Goal: Task Accomplishment & Management: Manage account settings

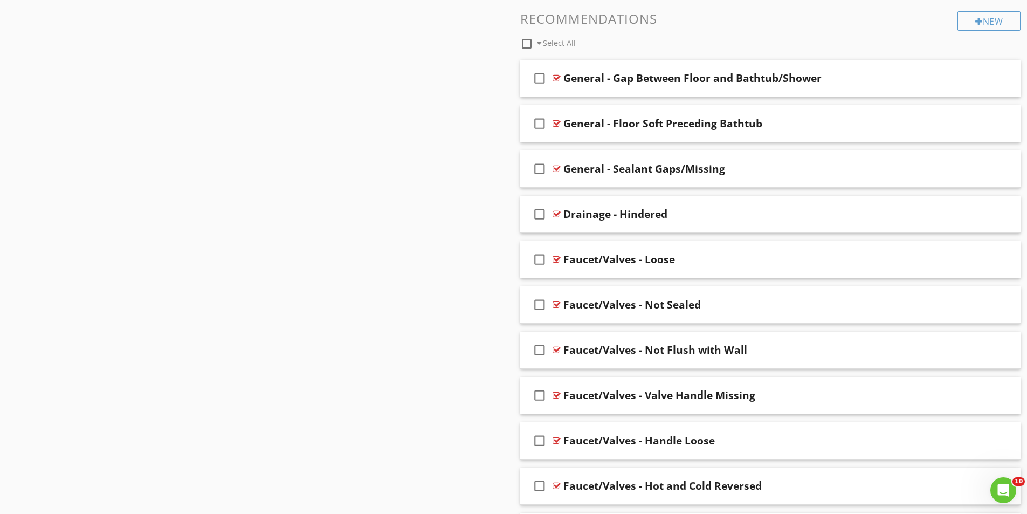
scroll to position [1618, 0]
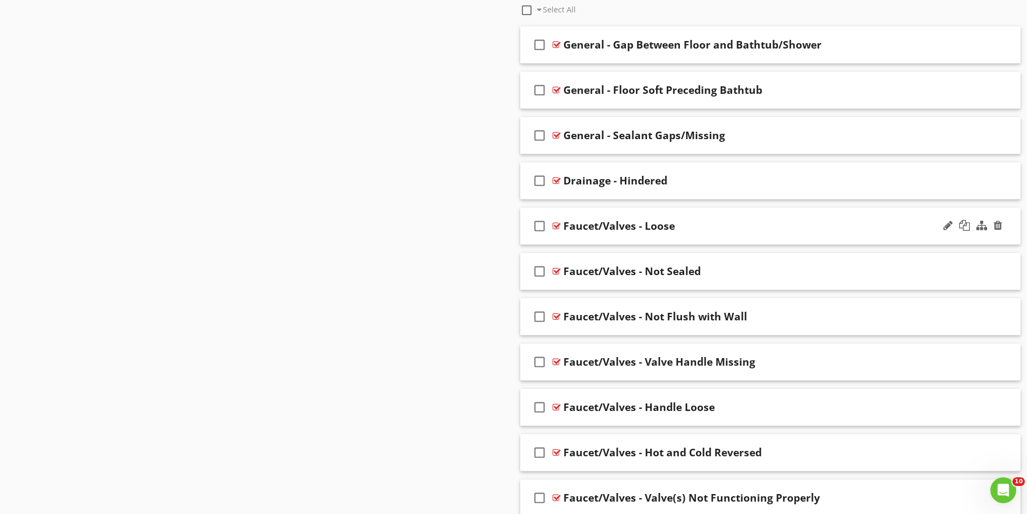
click at [628, 215] on div "check_box_outline_blank Faucet/Valves - Loose" at bounding box center [770, 226] width 501 height 37
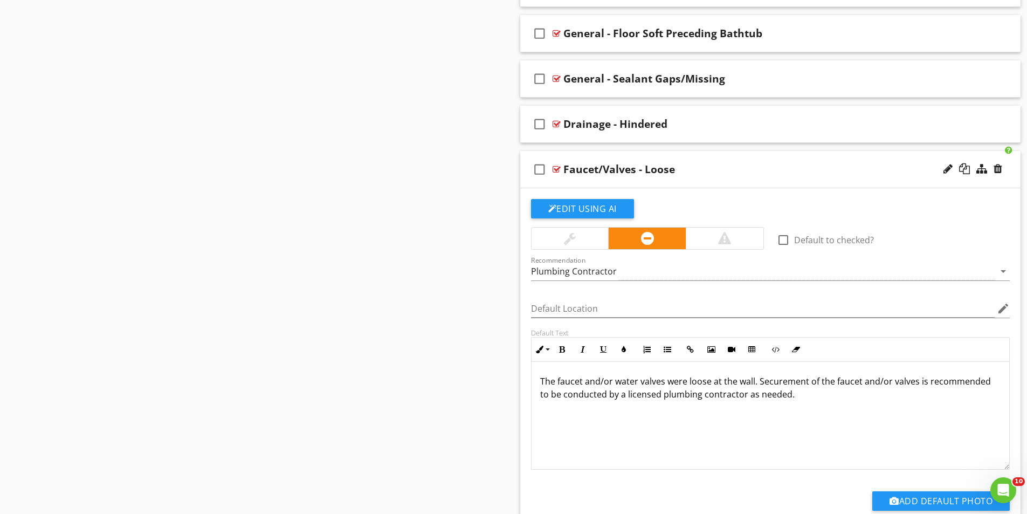
scroll to position [1672, 0]
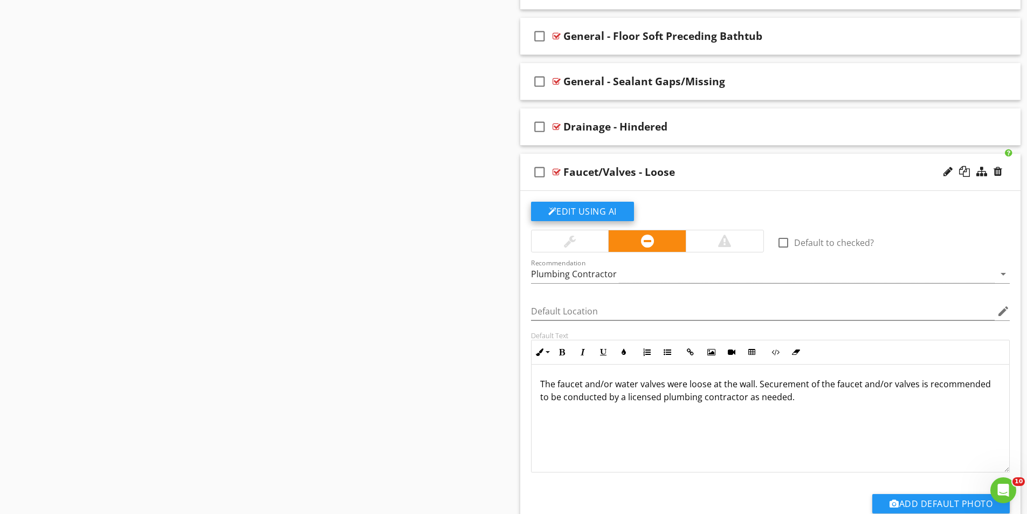
click at [583, 205] on button "Edit Using AI" at bounding box center [582, 211] width 103 height 19
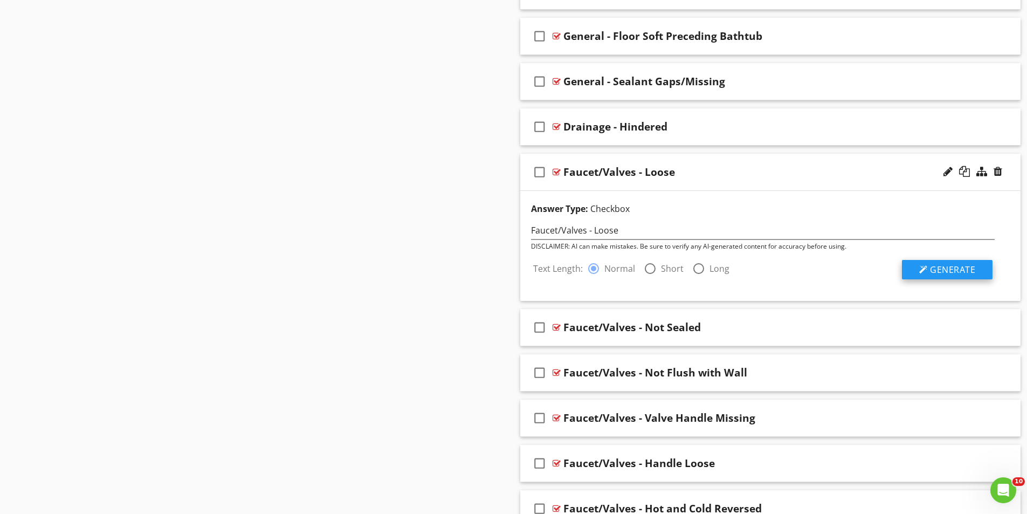
click at [948, 272] on span "Generate" at bounding box center [952, 270] width 45 height 12
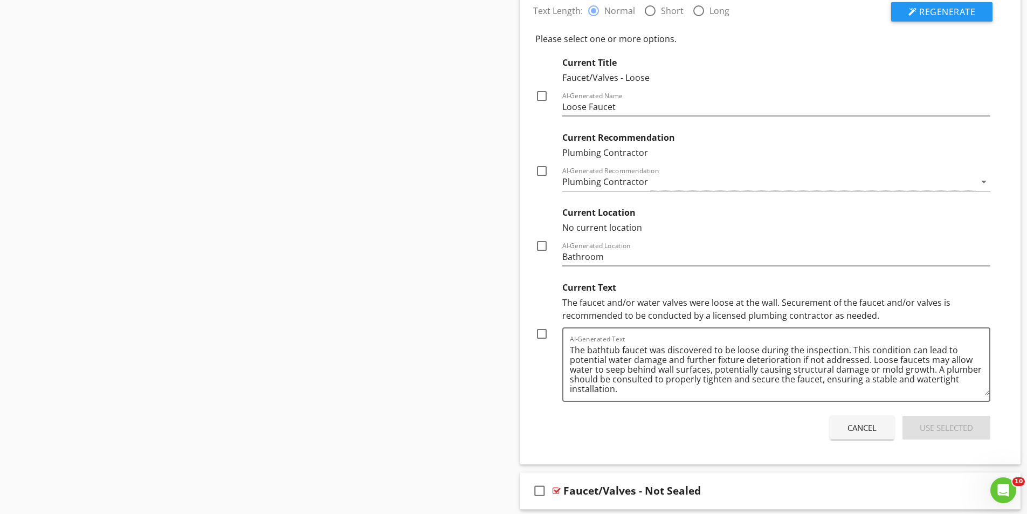
scroll to position [1941, 0]
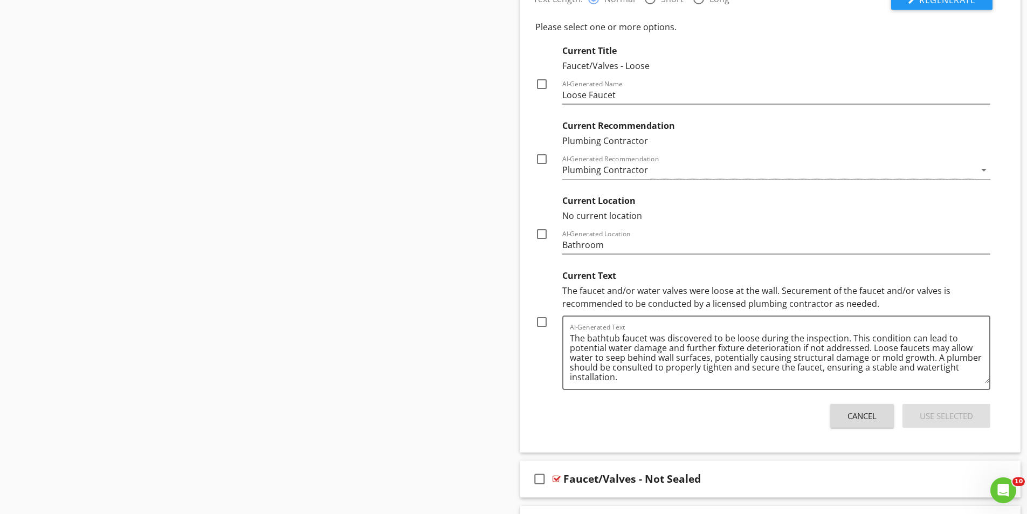
click at [861, 416] on div "Cancel" at bounding box center [862, 416] width 29 height 12
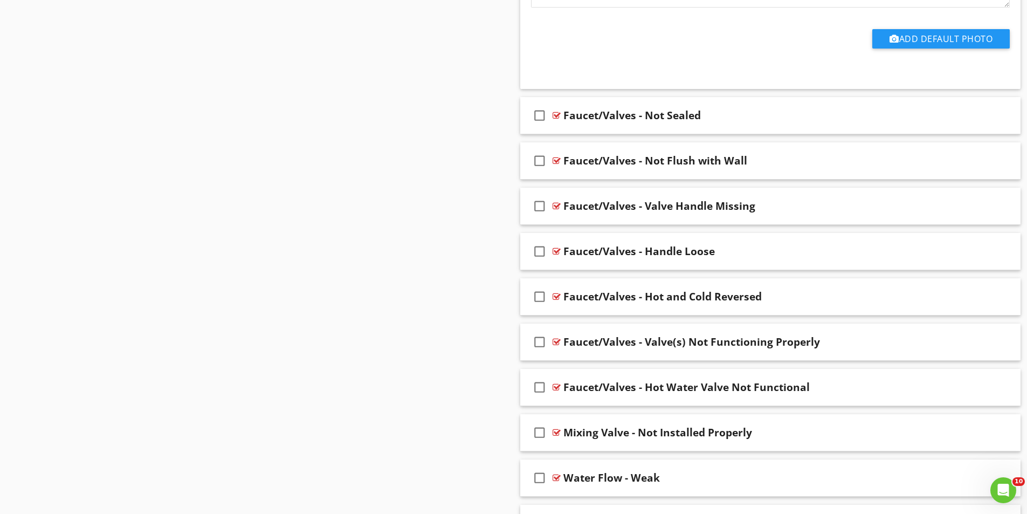
scroll to position [2157, 0]
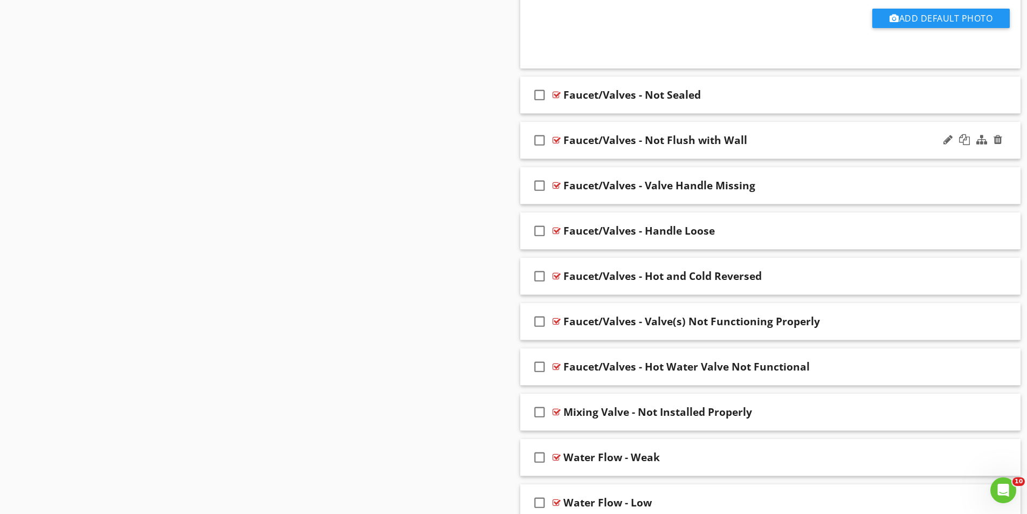
click at [707, 127] on div "check_box_outline_blank Faucet/Valves - Not Flush with Wall" at bounding box center [770, 140] width 501 height 37
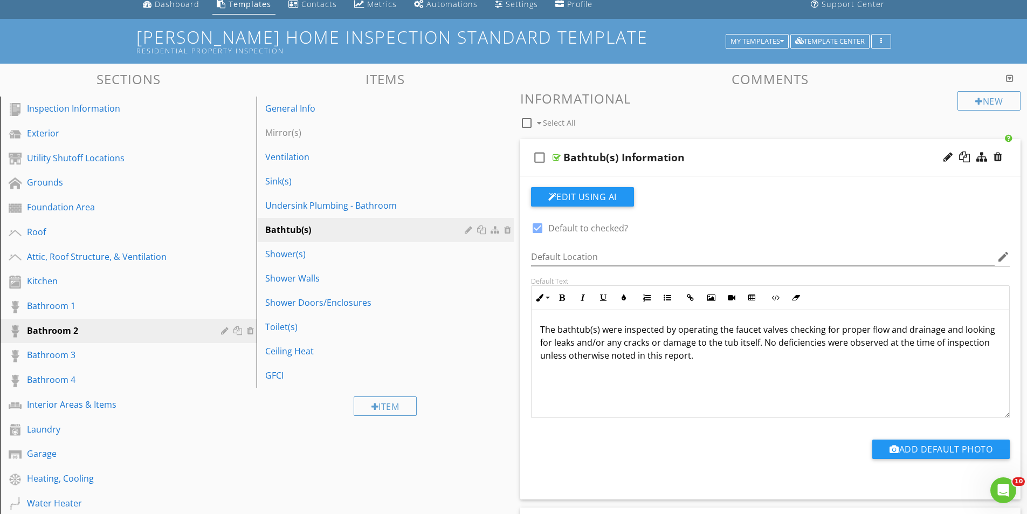
scroll to position [0, 0]
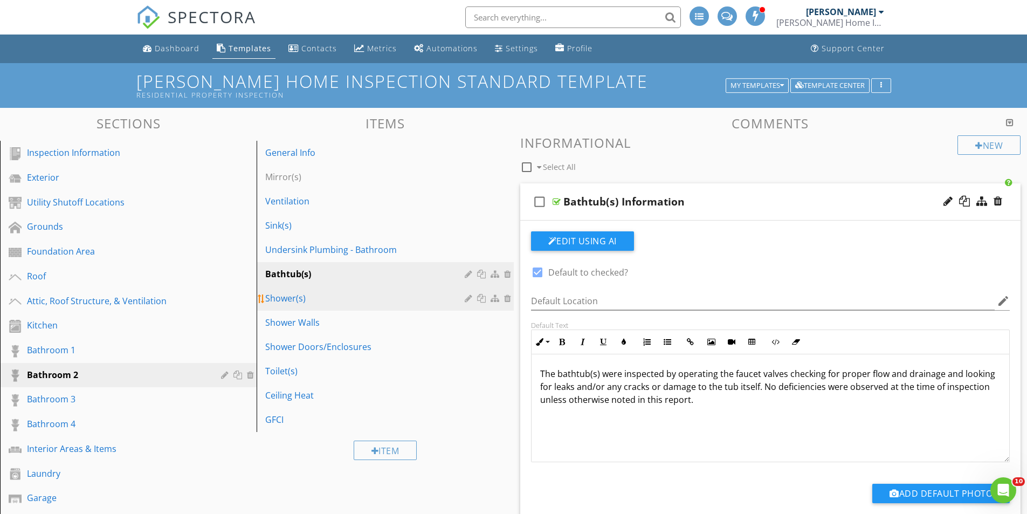
click at [280, 297] on div "Shower(s)" at bounding box center [366, 298] width 202 height 13
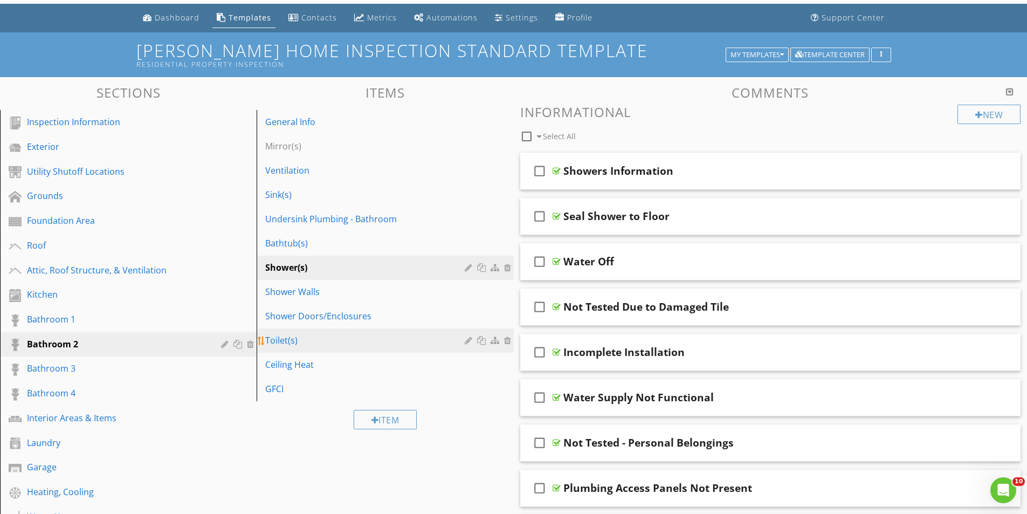
scroll to position [108, 0]
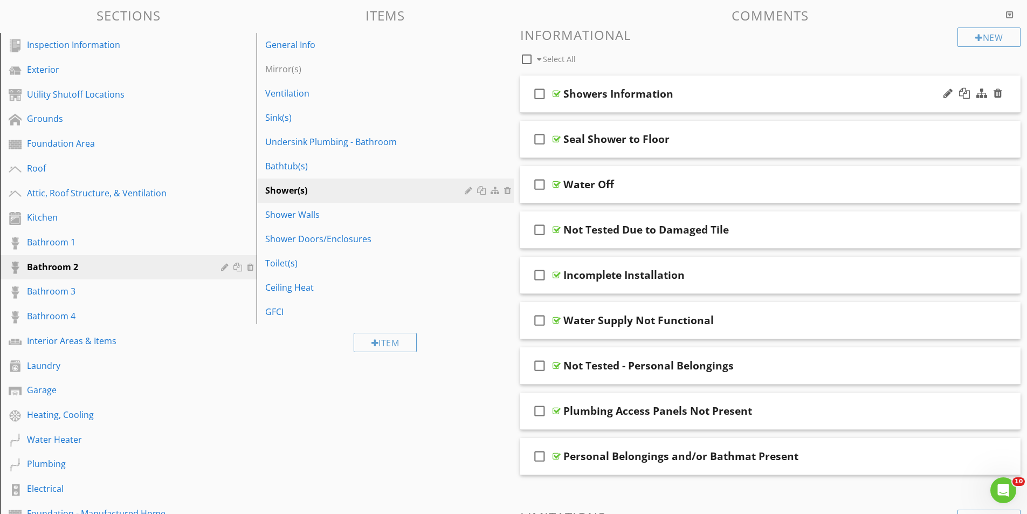
click at [610, 85] on div "check_box_outline_blank Showers Information" at bounding box center [770, 93] width 501 height 37
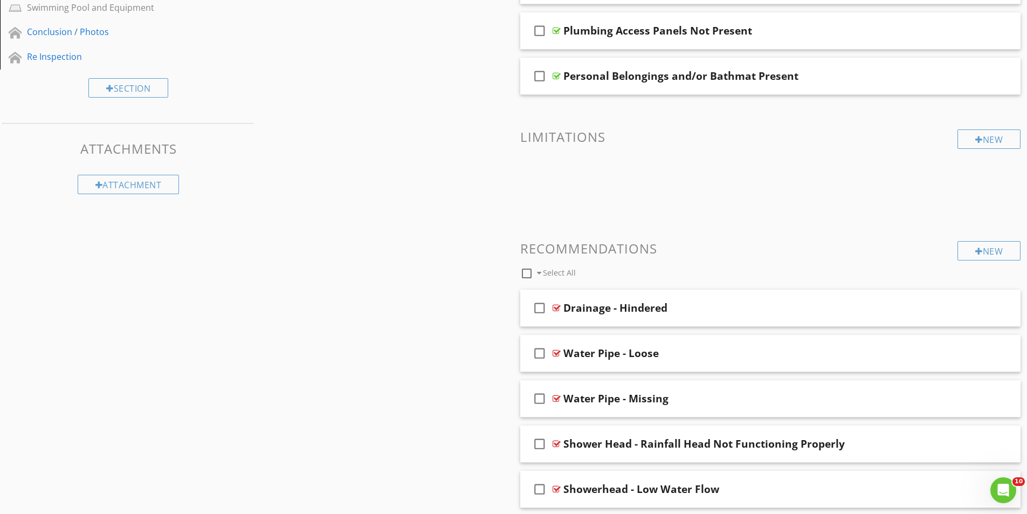
scroll to position [809, 0]
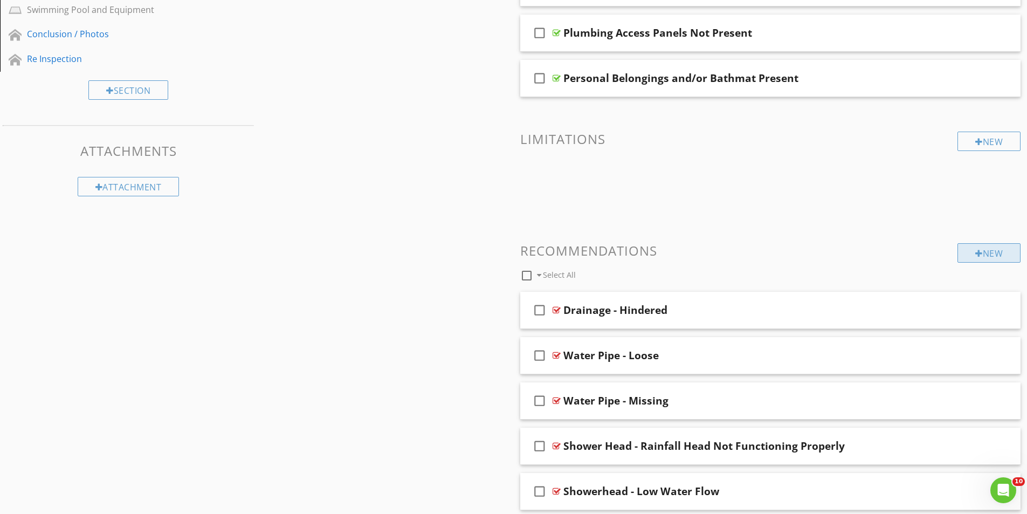
click at [976, 257] on div at bounding box center [979, 253] width 8 height 9
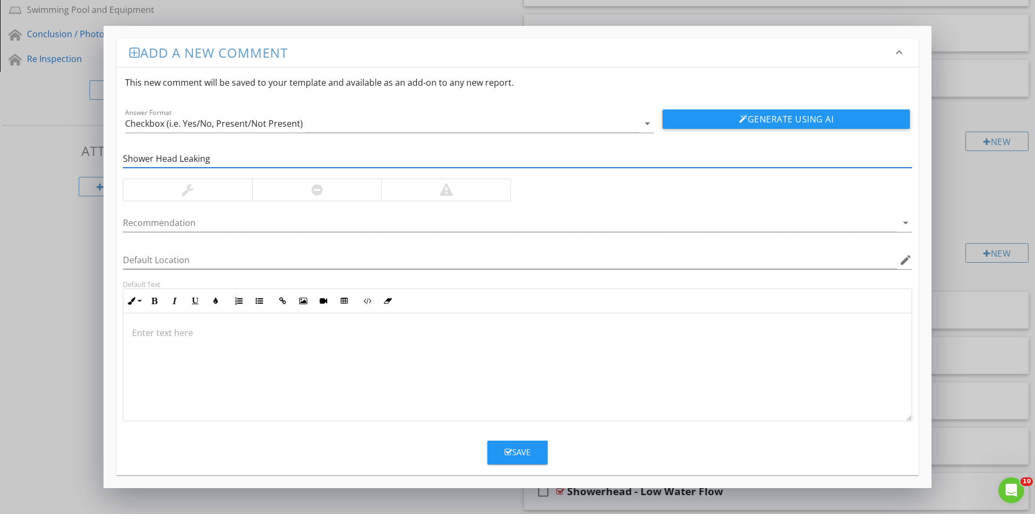
type input "Shower Head Leaking"
click at [224, 341] on div at bounding box center [517, 367] width 788 height 108
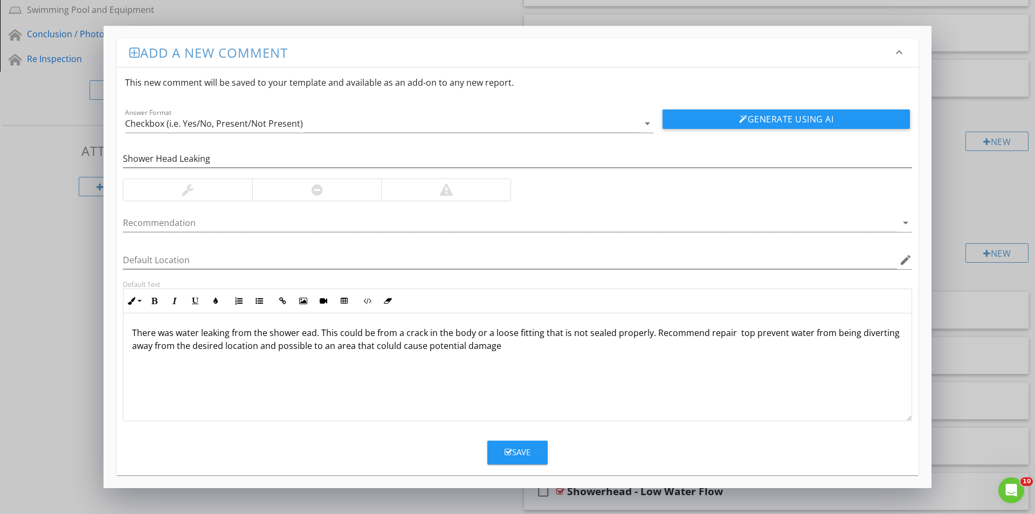
click at [308, 331] on p "There was water leaking from the shower ead. This could be from a crack in the …" at bounding box center [517, 339] width 771 height 26
click at [308, 334] on p "There was water leaking from the shower ead. This could be from a crack in the …" at bounding box center [517, 339] width 771 height 26
click at [304, 335] on p "There was water leaking from the shower ead. This could be from a crack in the …" at bounding box center [517, 339] width 771 height 26
click at [386, 350] on p "There was water leaking from the shower ead. This could be from a crack in the …" at bounding box center [517, 339] width 771 height 26
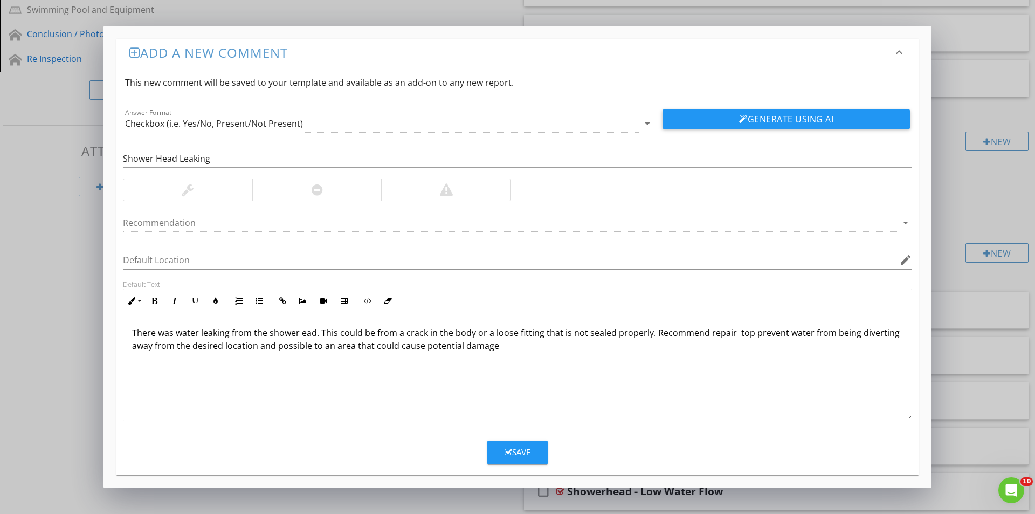
drag, startPoint x: 299, startPoint y: 336, endPoint x: 401, endPoint y: 431, distance: 138.9
click at [401, 431] on form "This new comment will be saved to your template and available as an add-on to a…" at bounding box center [517, 265] width 802 height 397
drag, startPoint x: 311, startPoint y: 333, endPoint x: 347, endPoint y: 401, distance: 77.4
click at [347, 402] on div "There was water leaking from the shower ead. This could be from a crack in the …" at bounding box center [517, 367] width 788 height 108
click at [301, 333] on p "There was water leaking from the shower ead. This could be from a crack in the …" at bounding box center [517, 339] width 771 height 26
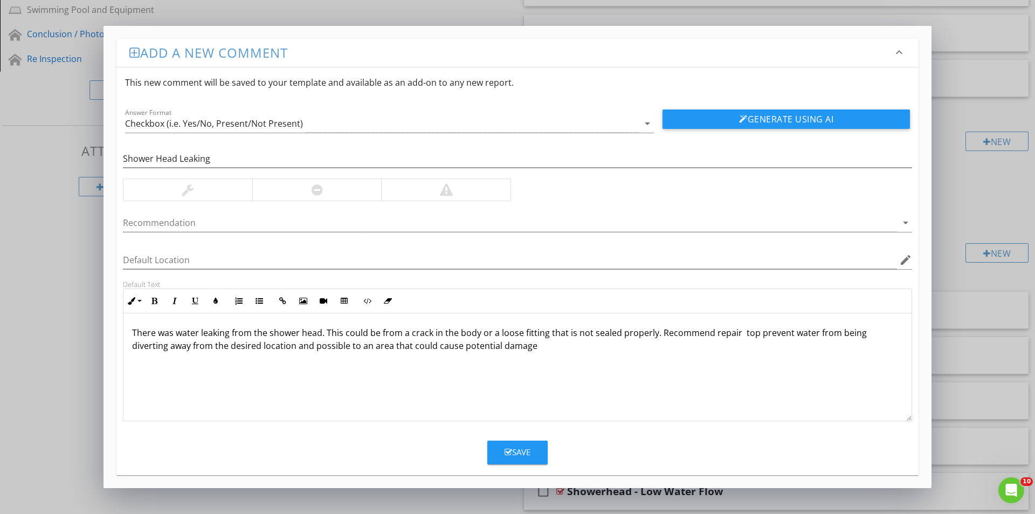
drag, startPoint x: 311, startPoint y: 332, endPoint x: 509, endPoint y: 459, distance: 235.7
click at [509, 459] on button "Save" at bounding box center [517, 453] width 60 height 24
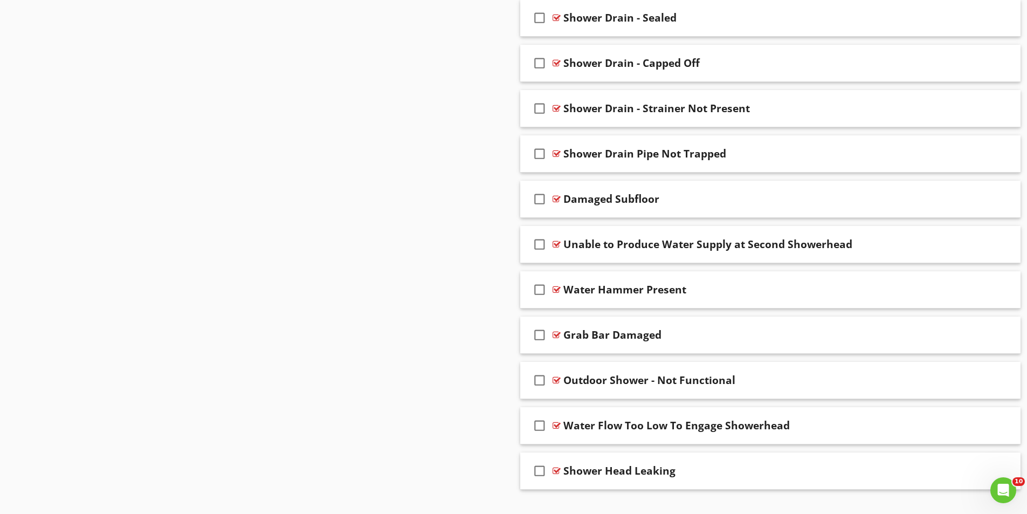
scroll to position [2617, 0]
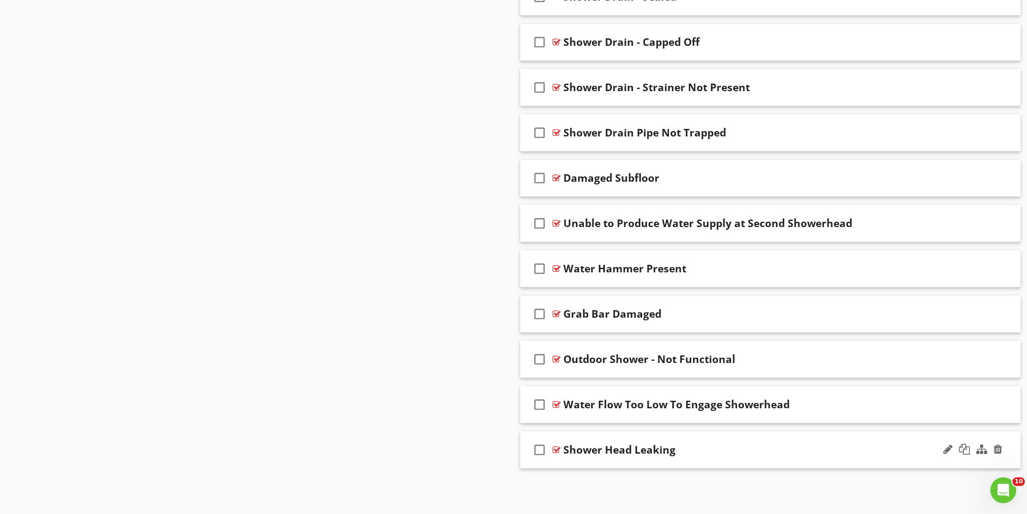
click at [617, 439] on div "check_box_outline_blank Shower Head Leaking" at bounding box center [770, 449] width 501 height 37
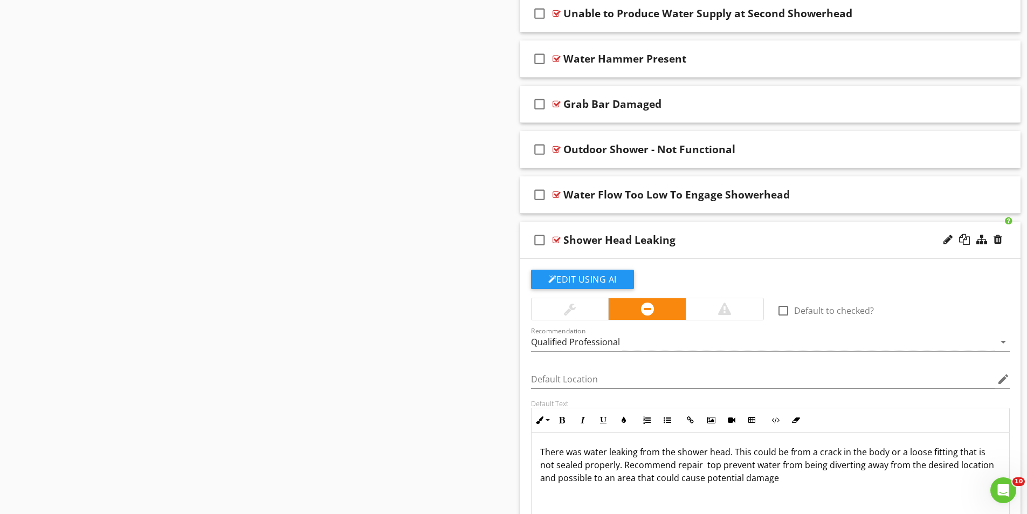
scroll to position [2886, 0]
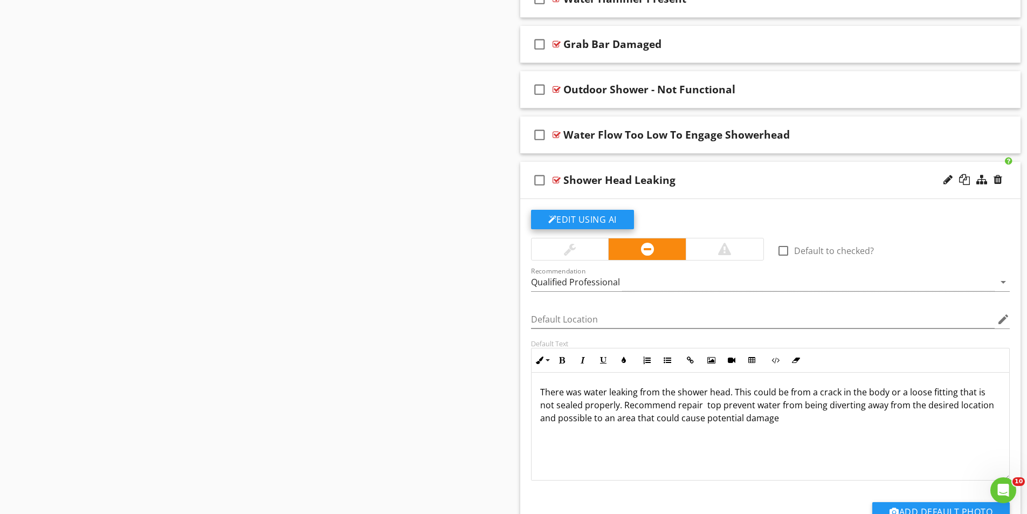
click at [581, 220] on button "Edit Using AI" at bounding box center [582, 219] width 103 height 19
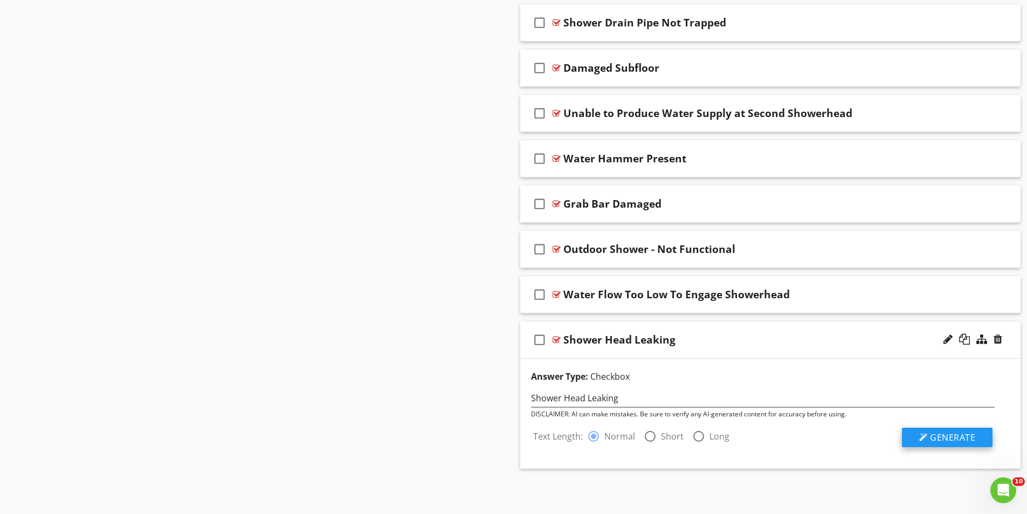
click at [963, 436] on span "Generate" at bounding box center [952, 437] width 45 height 12
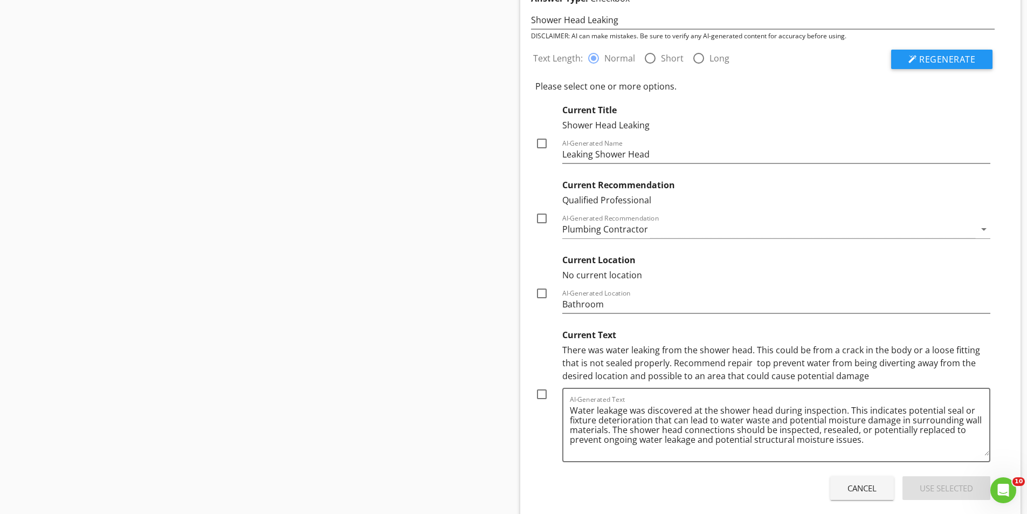
scroll to position [3158, 0]
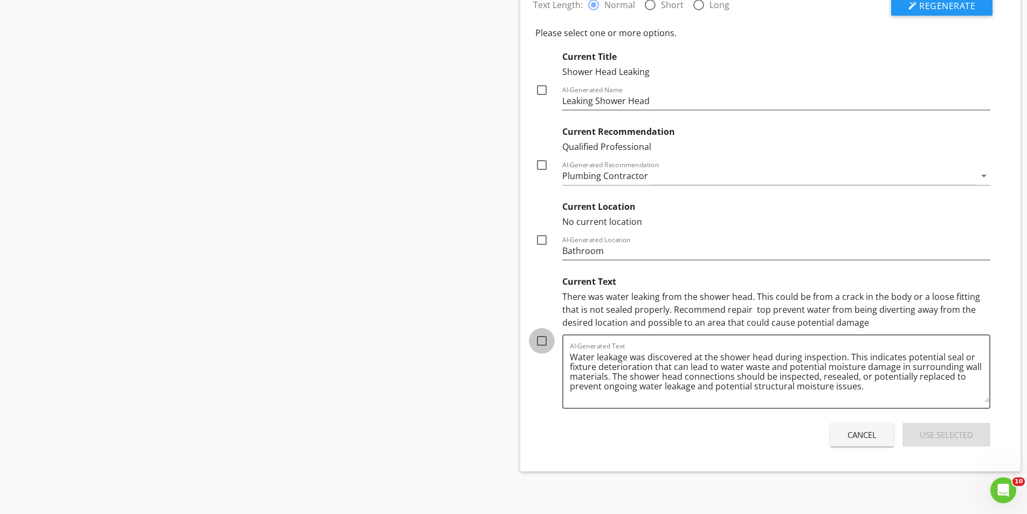
click at [539, 340] on div at bounding box center [542, 341] width 18 height 18
checkbox input "true"
click at [542, 163] on div at bounding box center [542, 165] width 18 height 18
checkbox input "true"
click at [543, 83] on div at bounding box center [542, 90] width 18 height 18
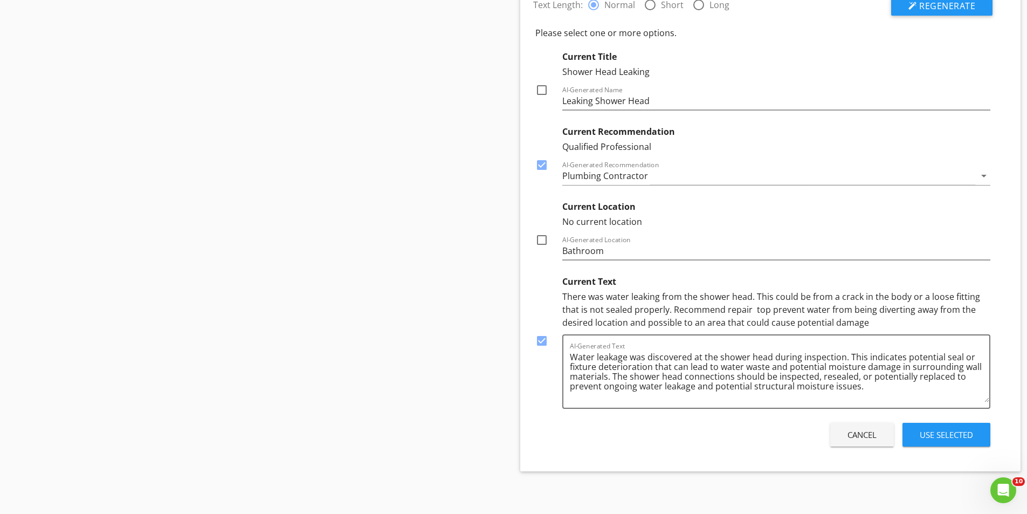
checkbox input "true"
click at [943, 430] on div "Use Selected" at bounding box center [946, 435] width 53 height 12
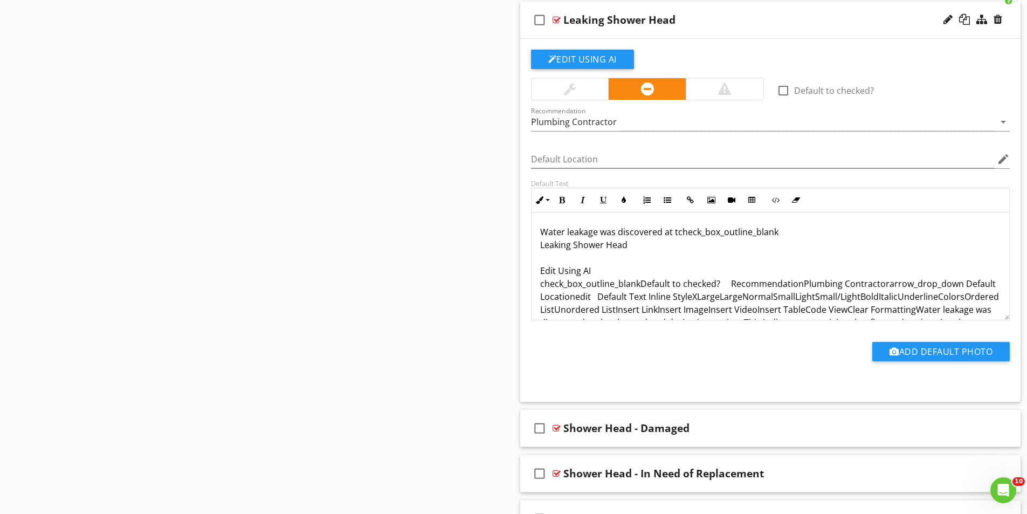
scroll to position [1824, 0]
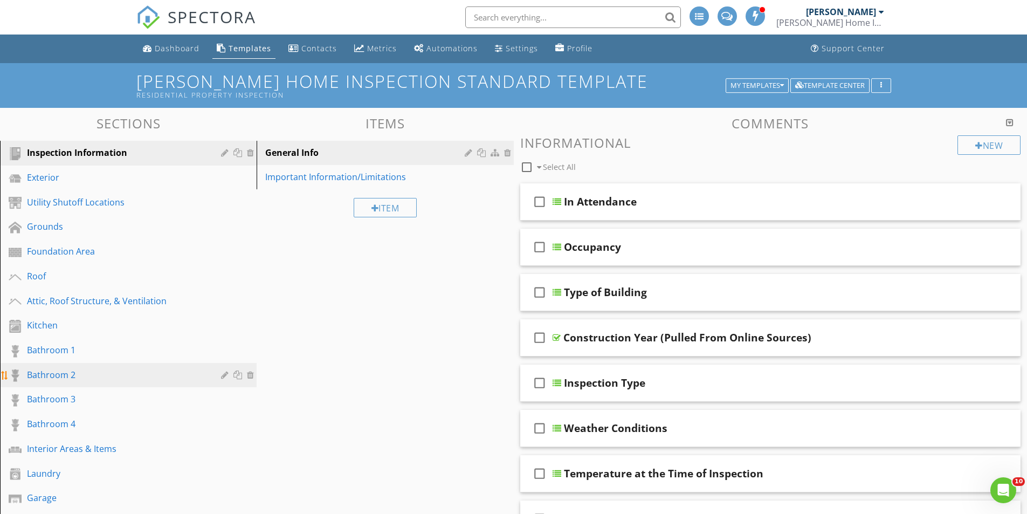
click at [53, 373] on div "Bathroom 2" at bounding box center [116, 374] width 178 height 13
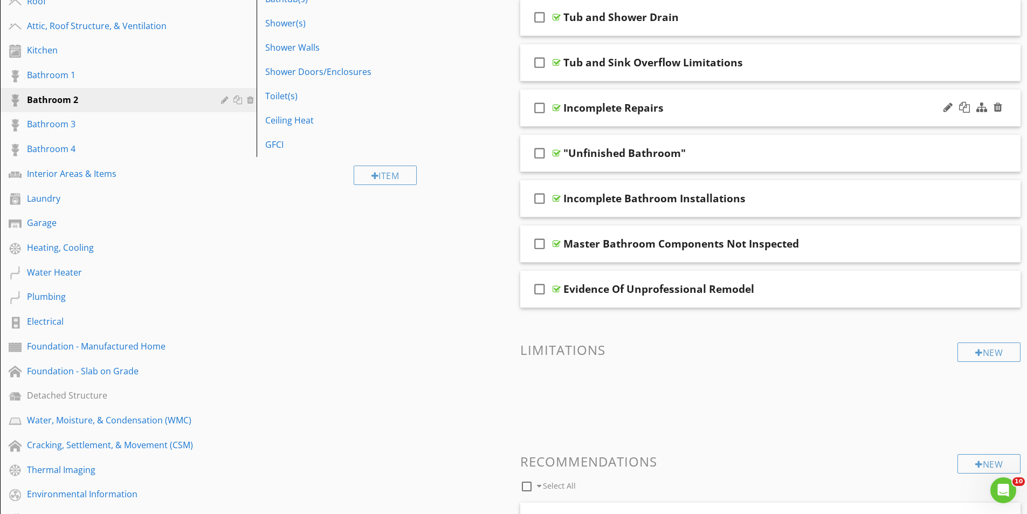
scroll to position [96, 0]
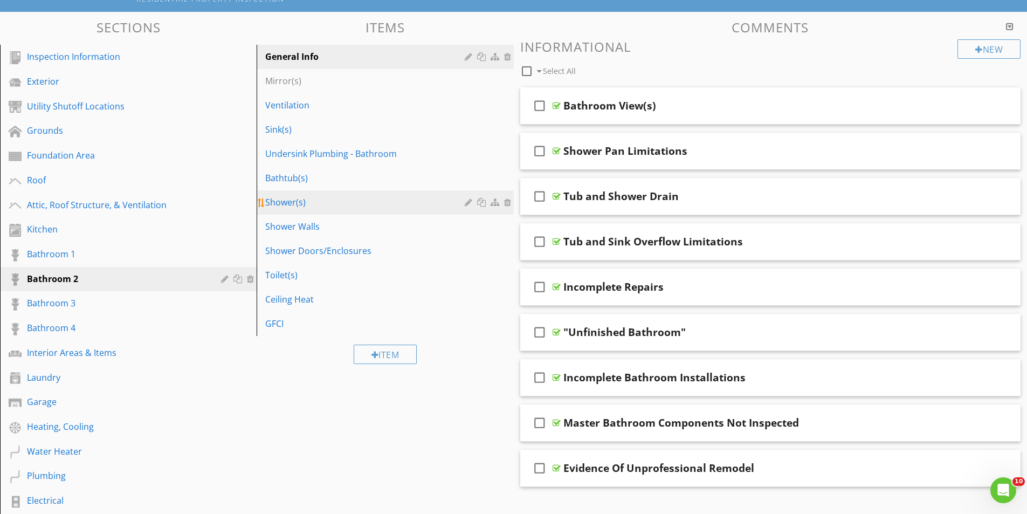
click at [286, 204] on div "Shower(s)" at bounding box center [366, 202] width 202 height 13
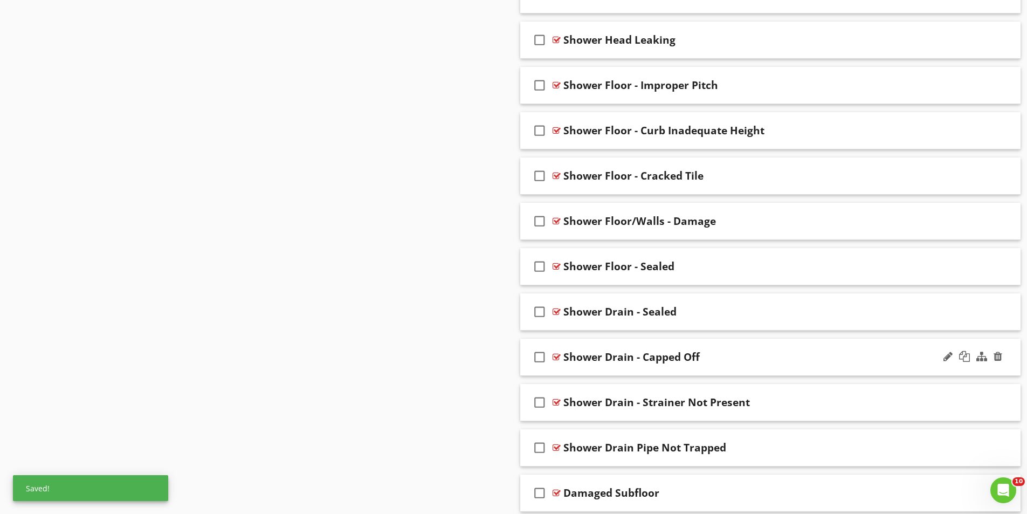
scroll to position [1755, 0]
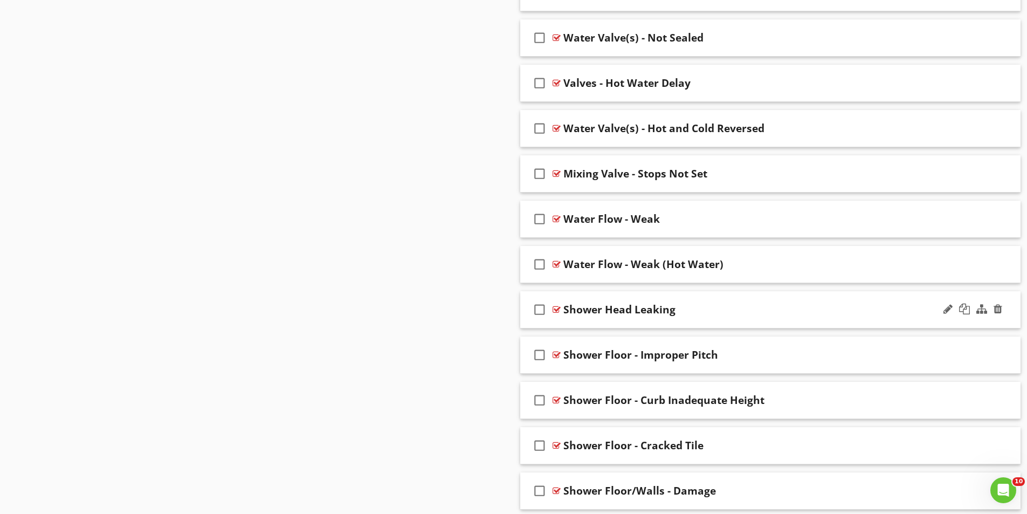
click at [682, 299] on div "check_box_outline_blank Shower Head Leaking" at bounding box center [770, 309] width 501 height 37
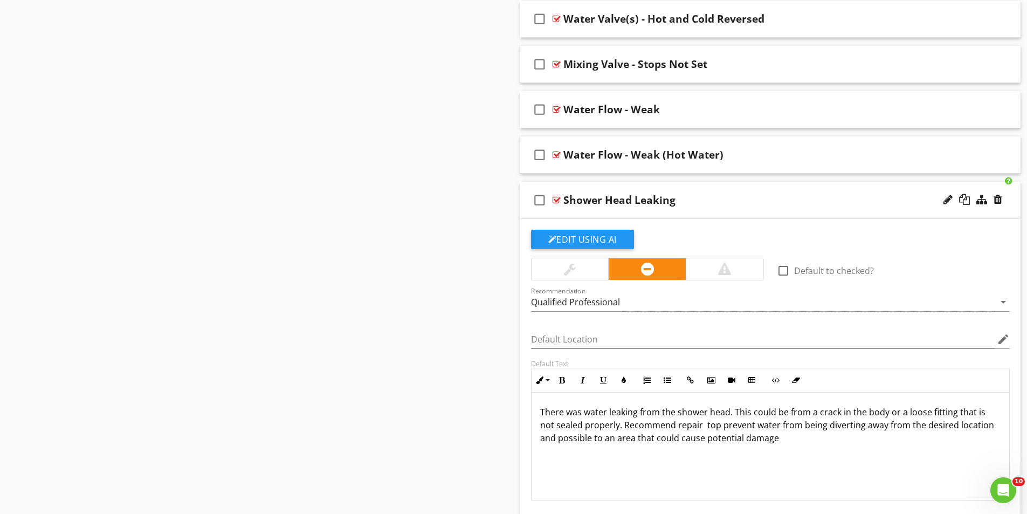
scroll to position [1862, 0]
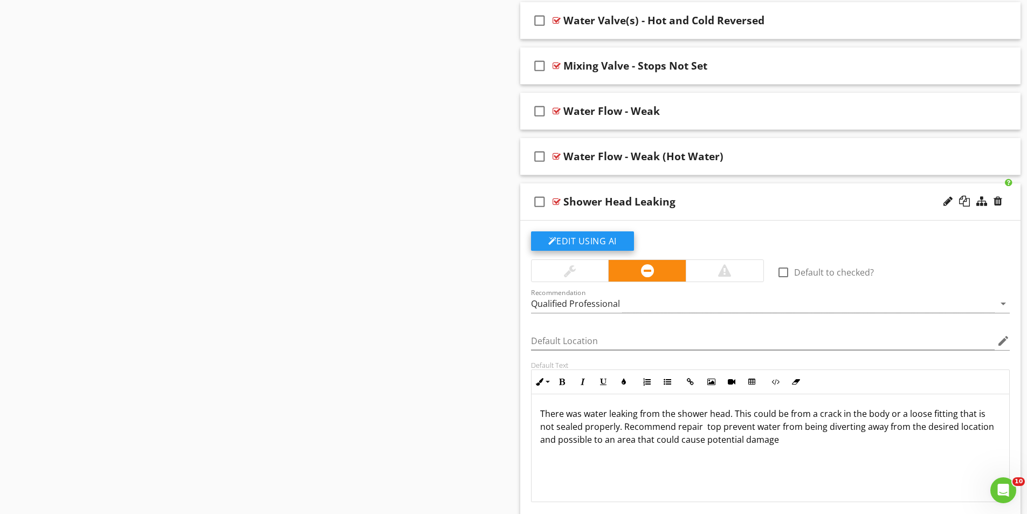
click at [582, 236] on button "Edit Using AI" at bounding box center [582, 240] width 103 height 19
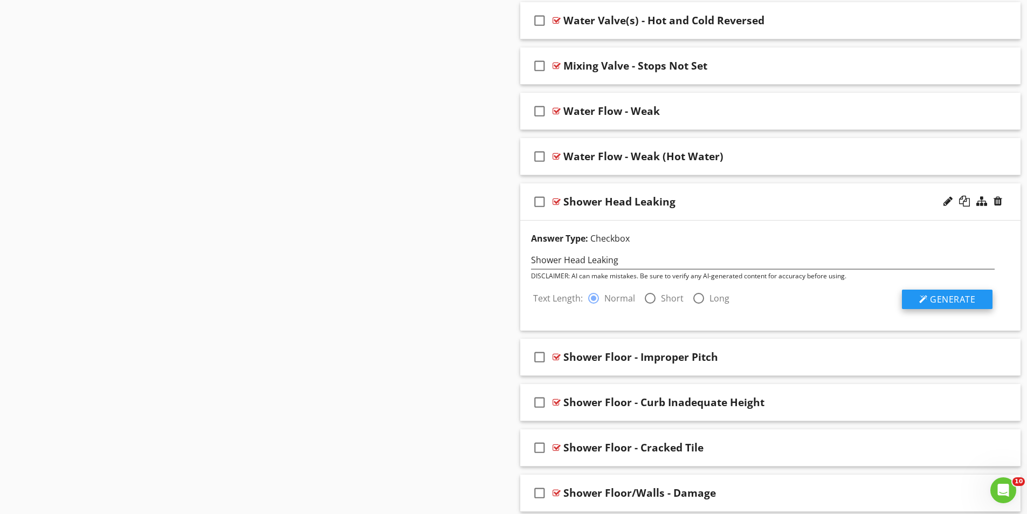
click at [931, 296] on span "Generate" at bounding box center [952, 299] width 45 height 12
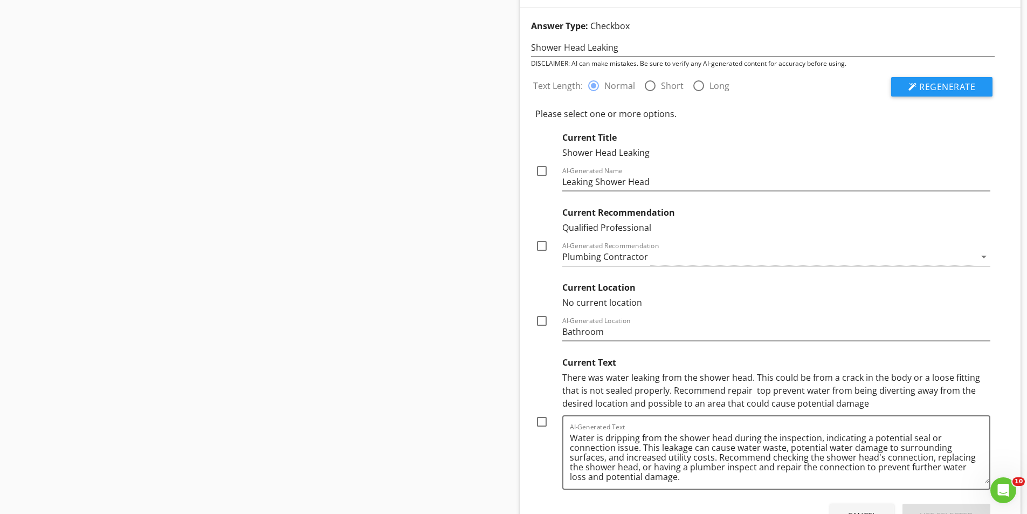
scroll to position [2078, 0]
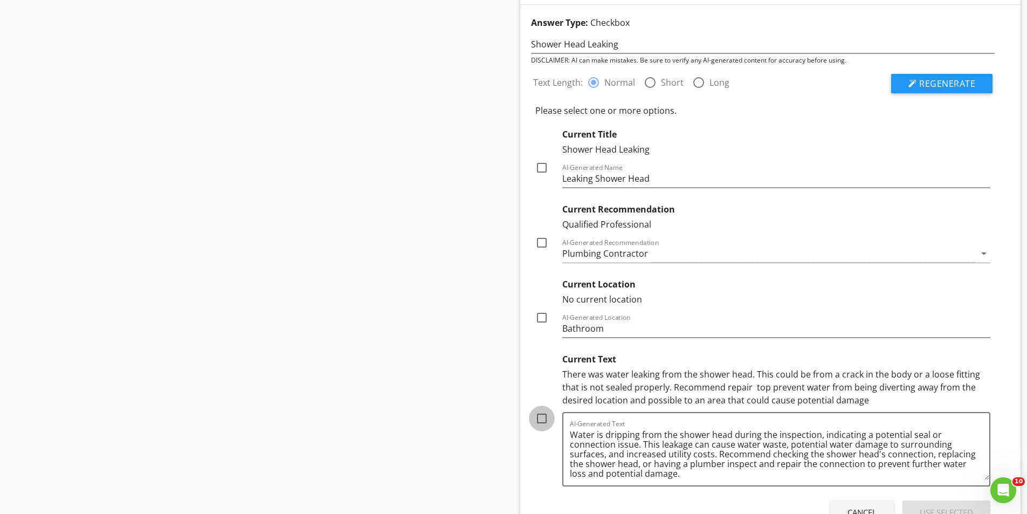
click at [539, 419] on div at bounding box center [542, 418] width 18 height 18
checkbox input "true"
click at [542, 248] on div at bounding box center [542, 242] width 18 height 18
checkbox input "true"
click at [541, 165] on div at bounding box center [542, 168] width 18 height 18
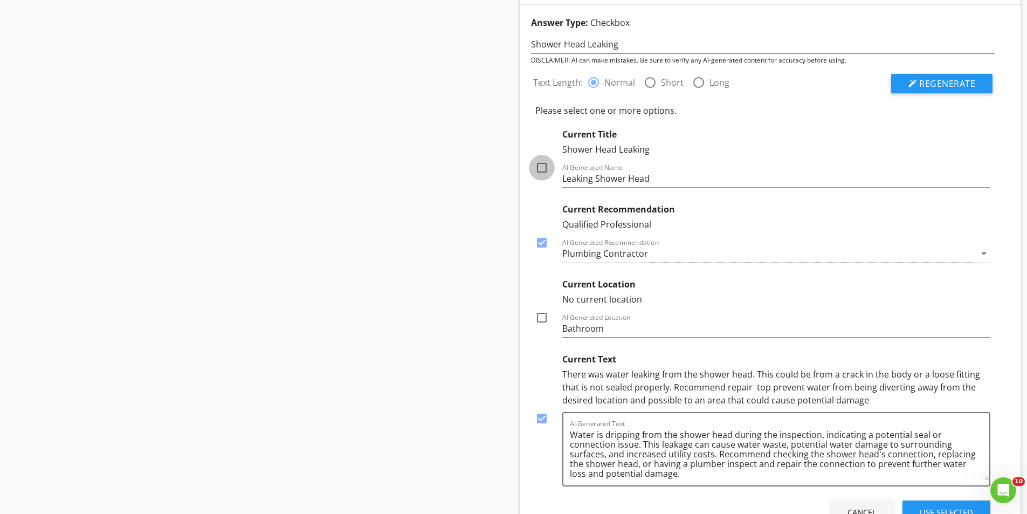
checkbox input "true"
click at [924, 506] on div "Use Selected" at bounding box center [946, 512] width 53 height 12
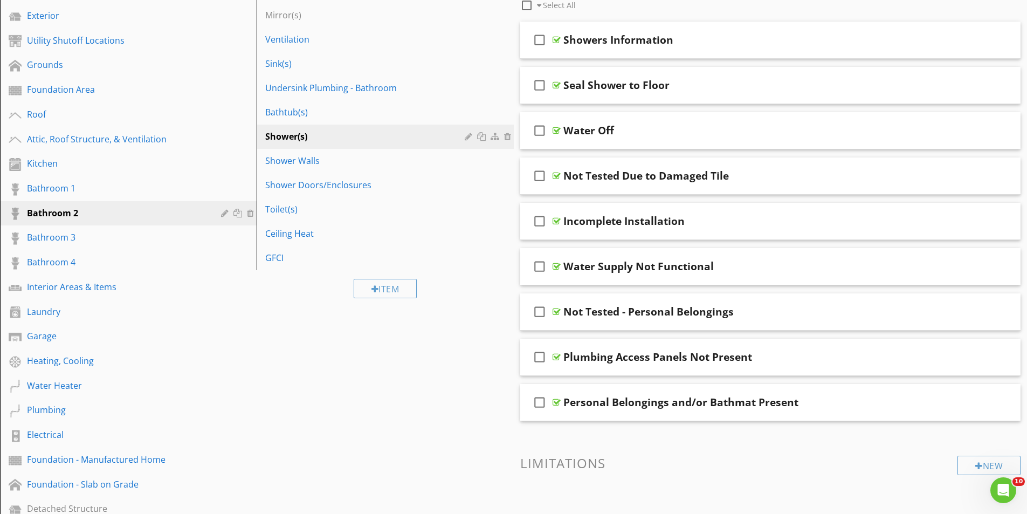
scroll to position [29, 0]
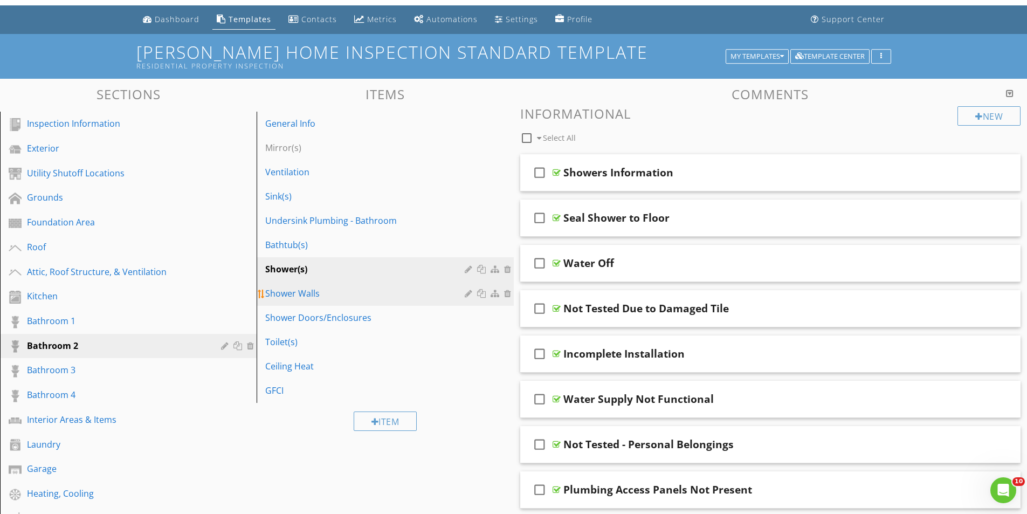
click at [288, 295] on div "Shower Walls" at bounding box center [366, 293] width 202 height 13
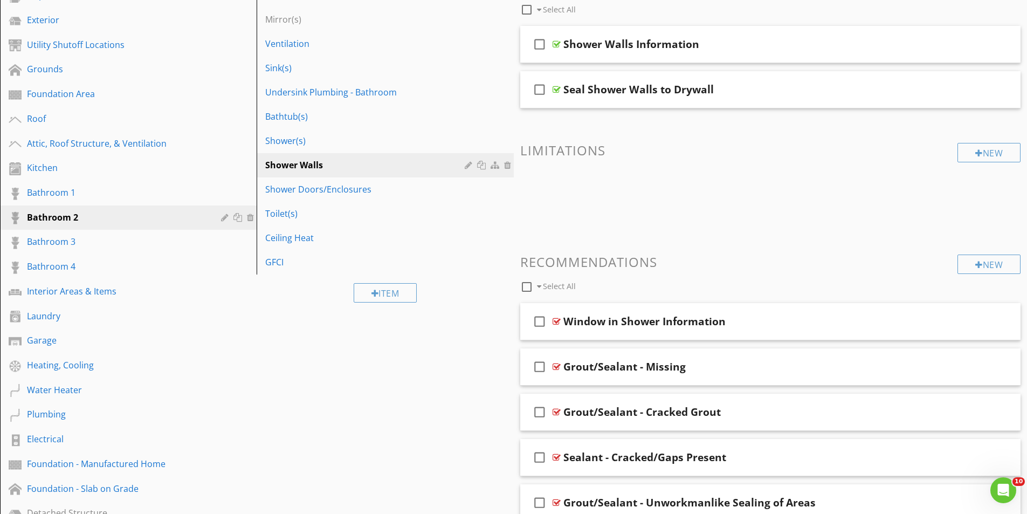
scroll to position [299, 0]
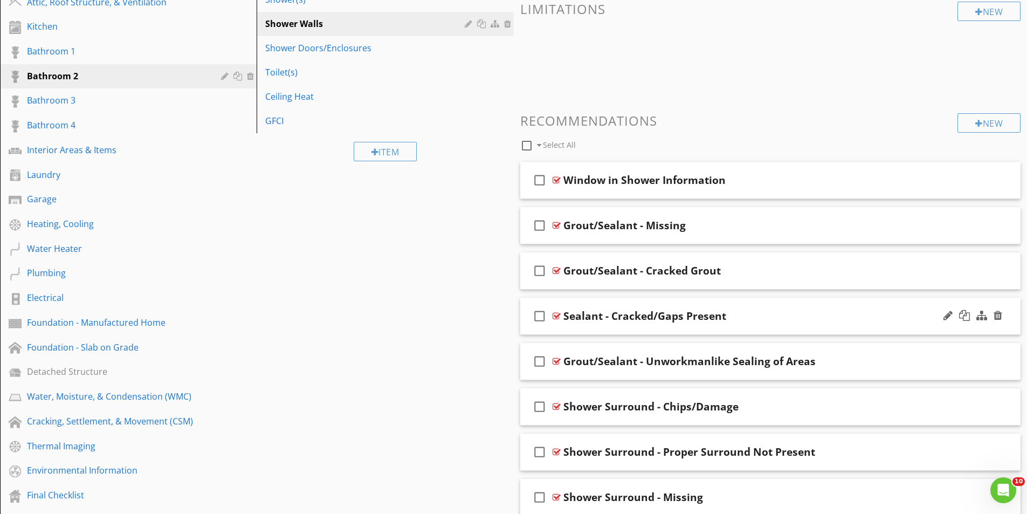
click at [634, 304] on div "check_box_outline_blank Sealant - Cracked/Gaps Present" at bounding box center [770, 316] width 501 height 37
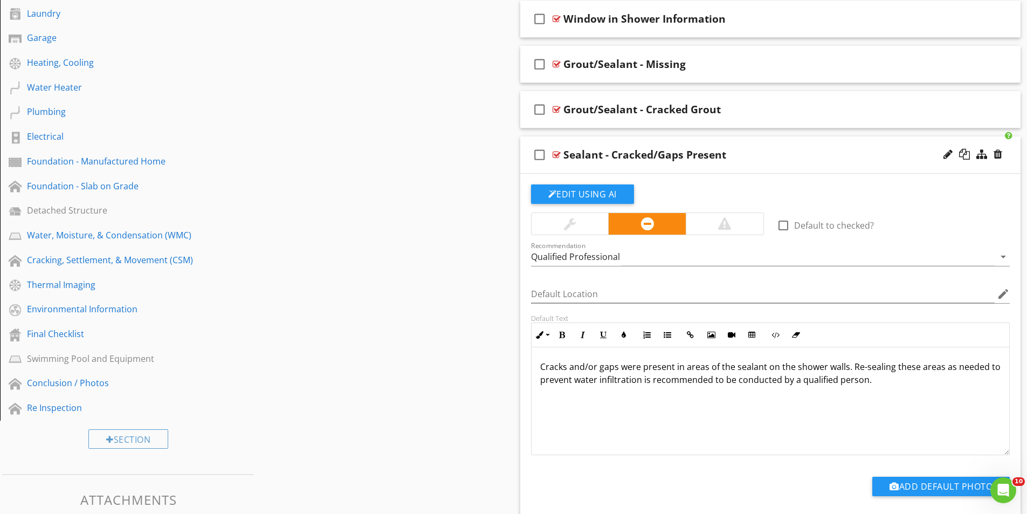
scroll to position [460, 0]
click at [607, 194] on button "Edit Using AI" at bounding box center [582, 193] width 103 height 19
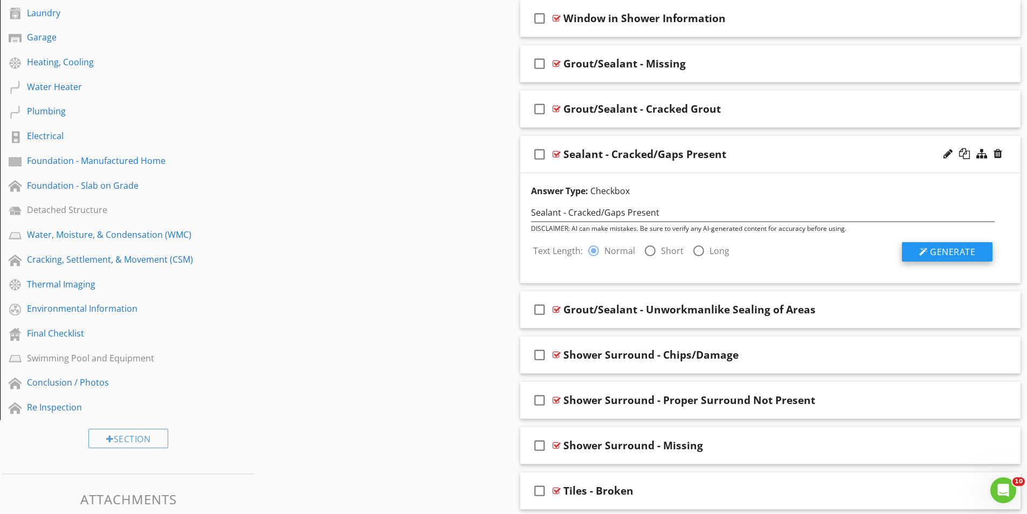
click at [939, 252] on span "Generate" at bounding box center [952, 252] width 45 height 12
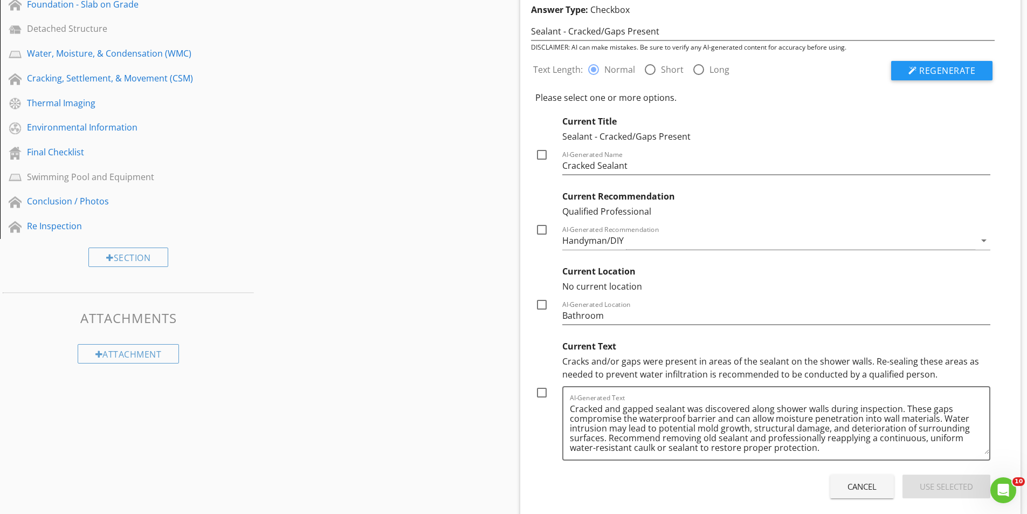
scroll to position [676, 0]
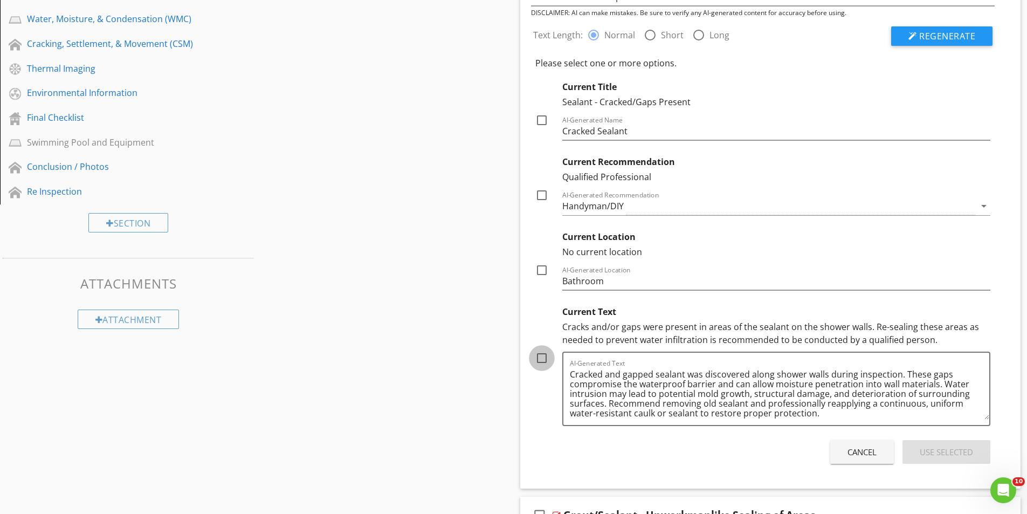
click at [543, 359] on div at bounding box center [542, 358] width 18 height 18
checkbox input "true"
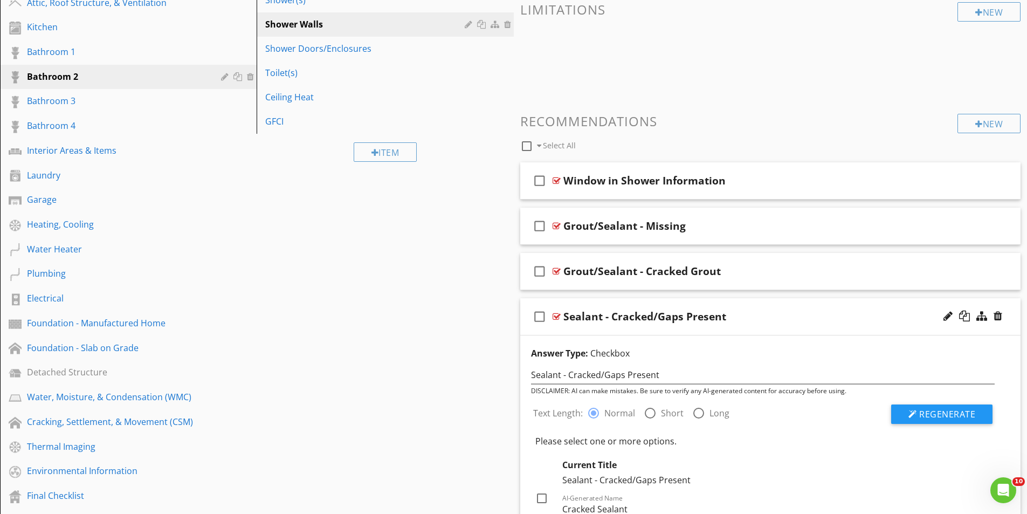
scroll to position [407, 0]
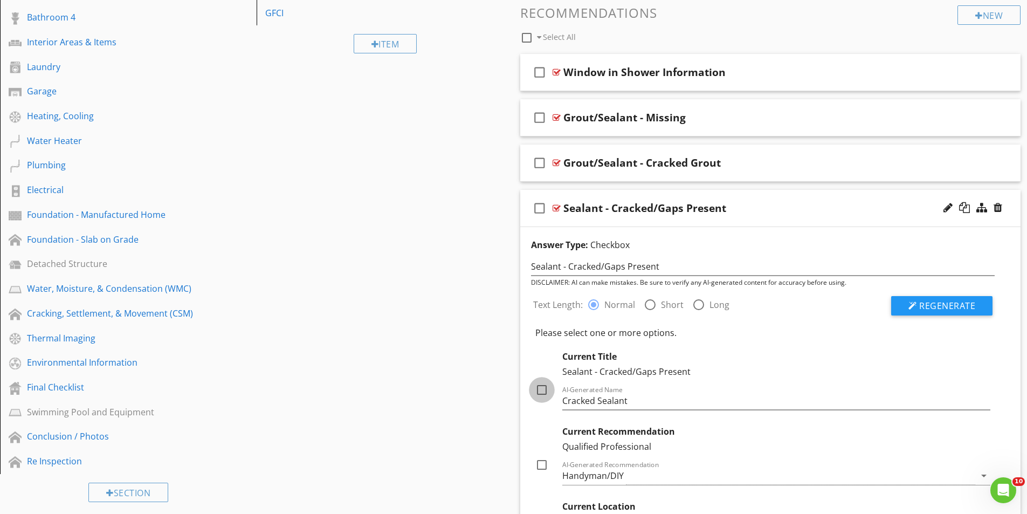
click at [540, 391] on div at bounding box center [542, 390] width 18 height 18
checkbox input "true"
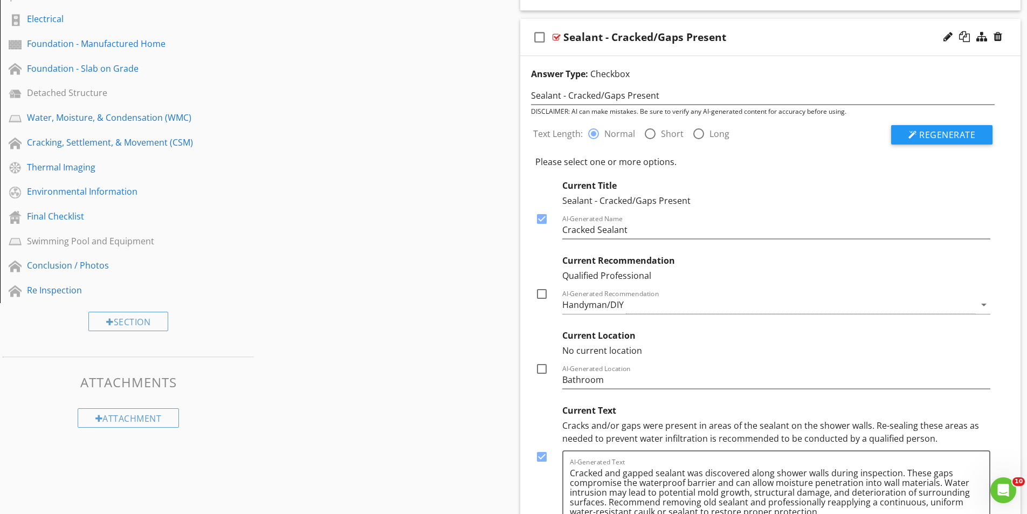
scroll to position [622, 0]
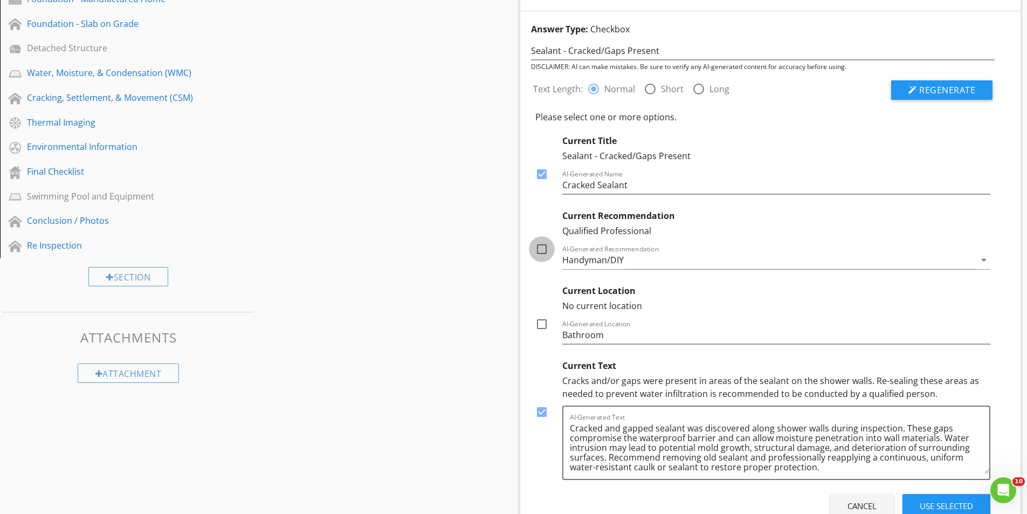
click at [543, 249] on div at bounding box center [542, 249] width 18 height 18
checkbox input "true"
click at [945, 500] on div "Use Selected" at bounding box center [946, 506] width 53 height 12
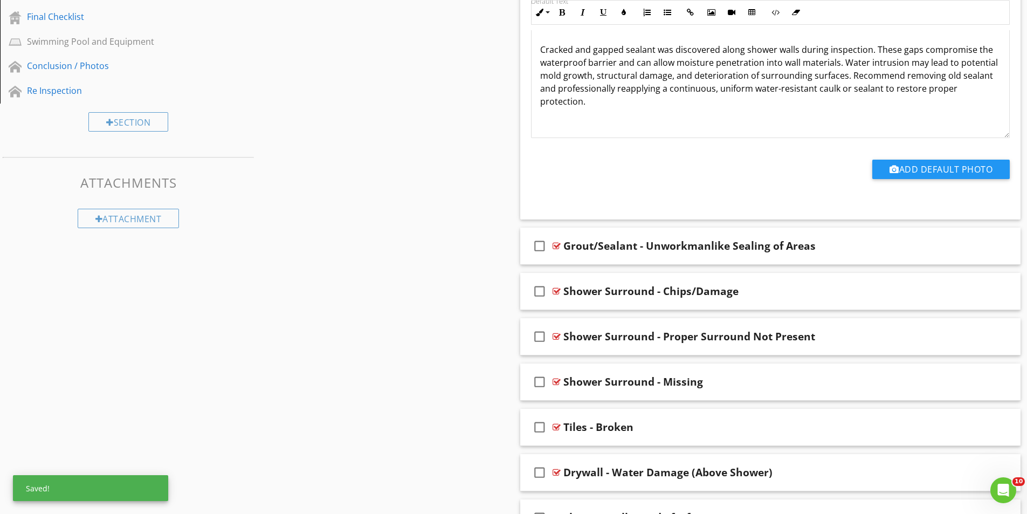
scroll to position [784, 0]
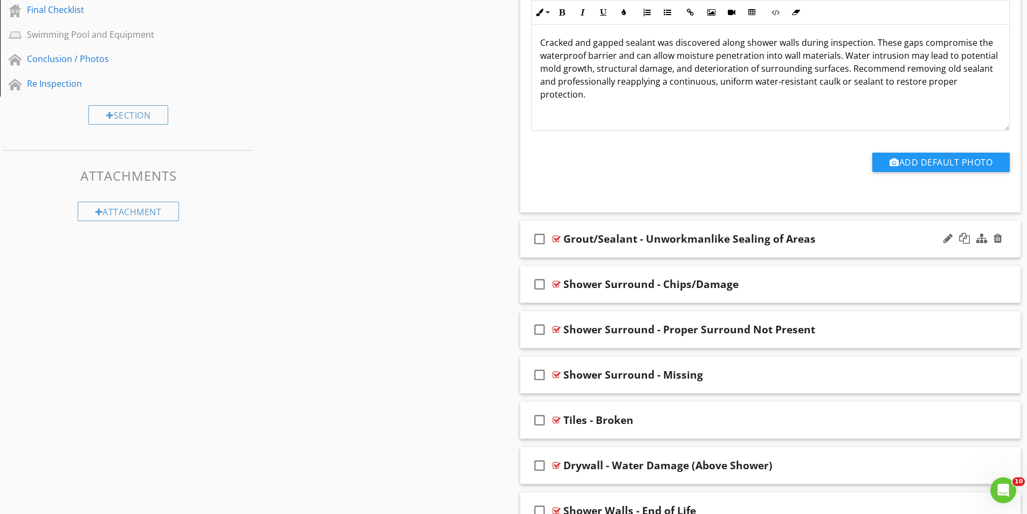
click at [659, 224] on div "check_box_outline_blank Grout/Sealant - Unworkmanlike Sealing of Areas" at bounding box center [770, 239] width 501 height 37
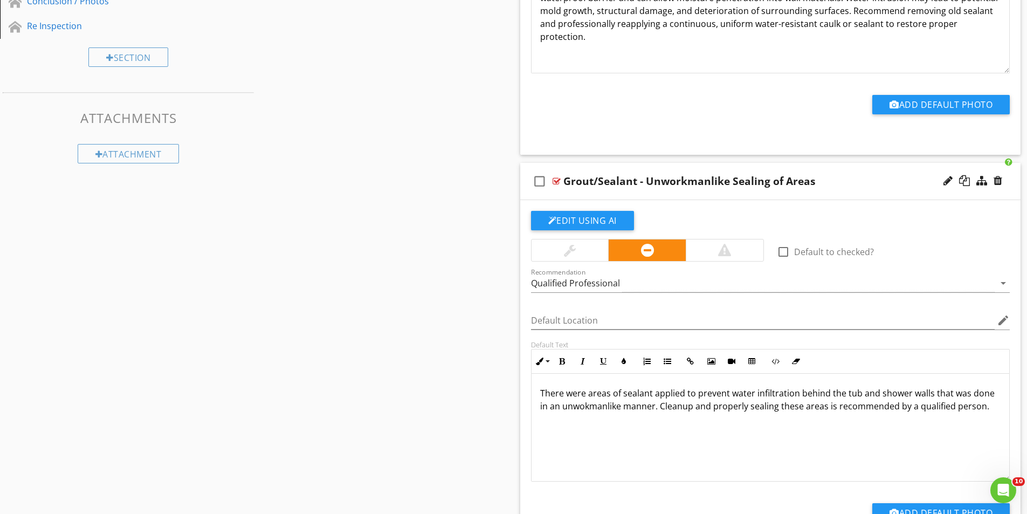
scroll to position [946, 0]
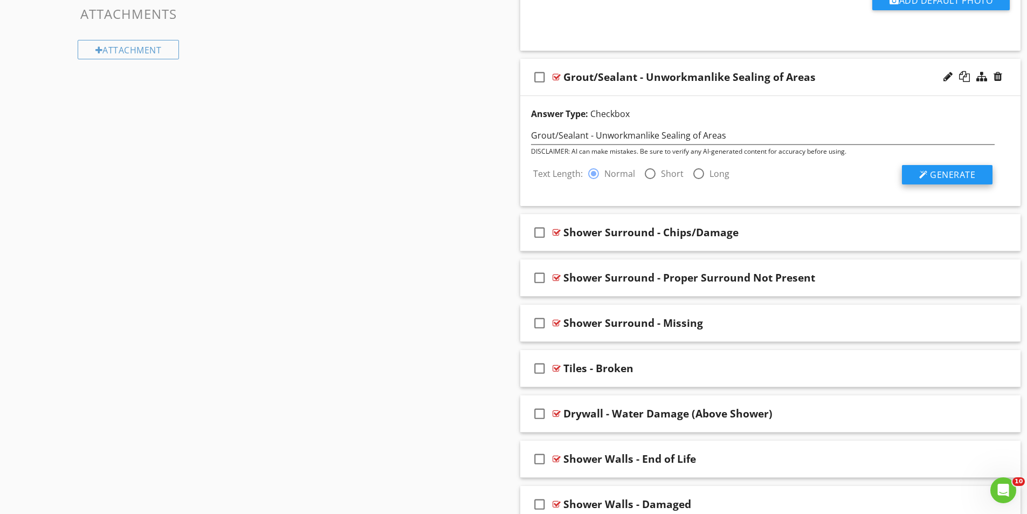
click at [940, 178] on span "Generate" at bounding box center [952, 175] width 45 height 12
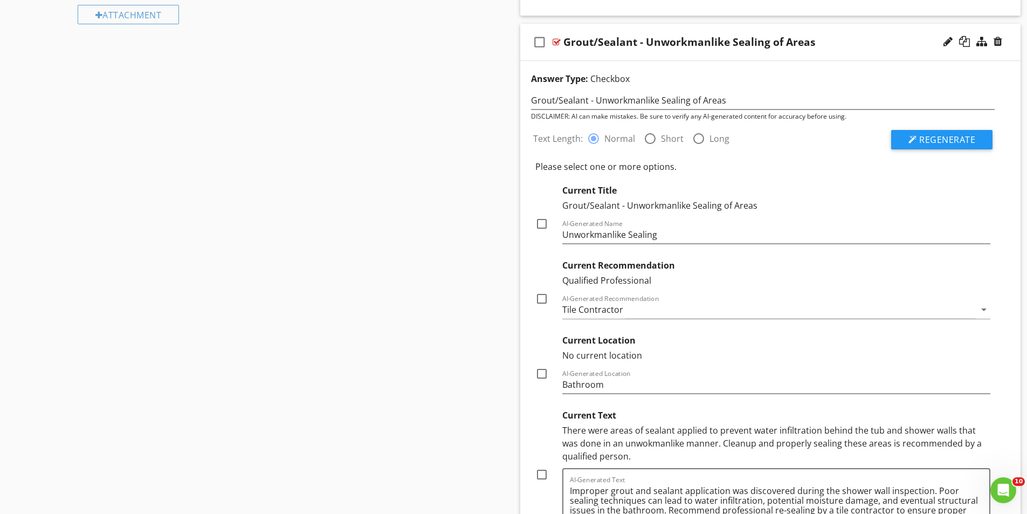
scroll to position [1000, 0]
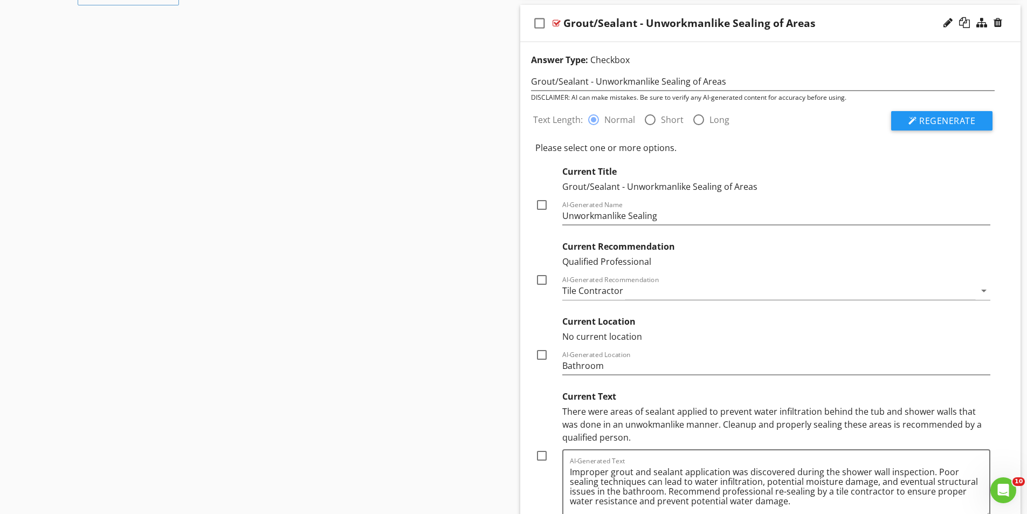
click at [539, 203] on div at bounding box center [542, 205] width 18 height 18
checkbox input "true"
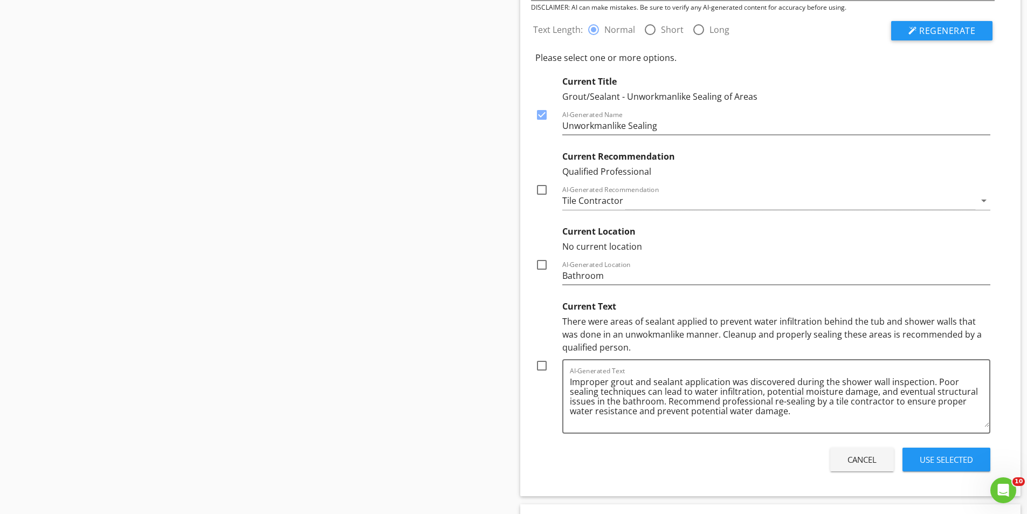
scroll to position [1108, 0]
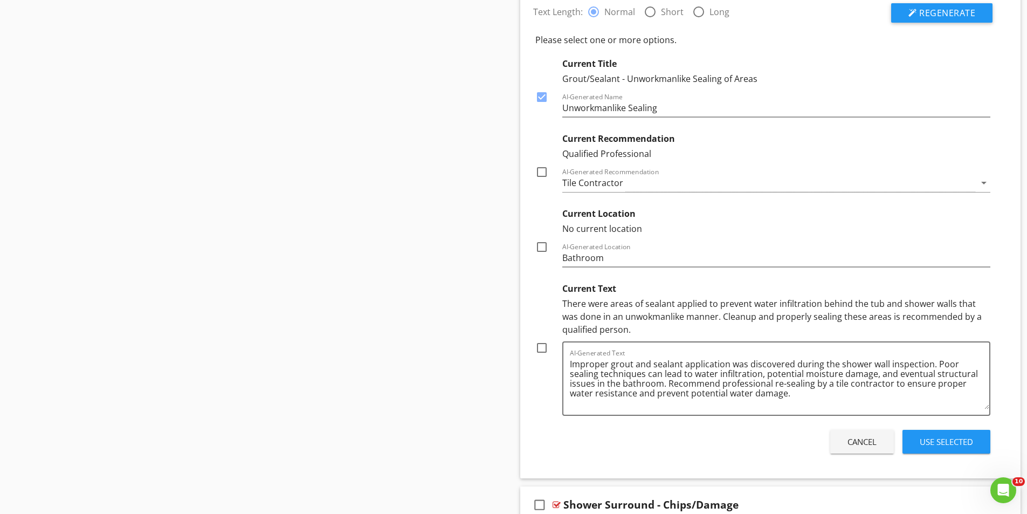
click at [541, 352] on div at bounding box center [542, 348] width 18 height 18
checkbox input "true"
click at [539, 172] on div at bounding box center [542, 172] width 18 height 18
checkbox input "true"
click at [955, 435] on button "Use Selected" at bounding box center [947, 442] width 88 height 24
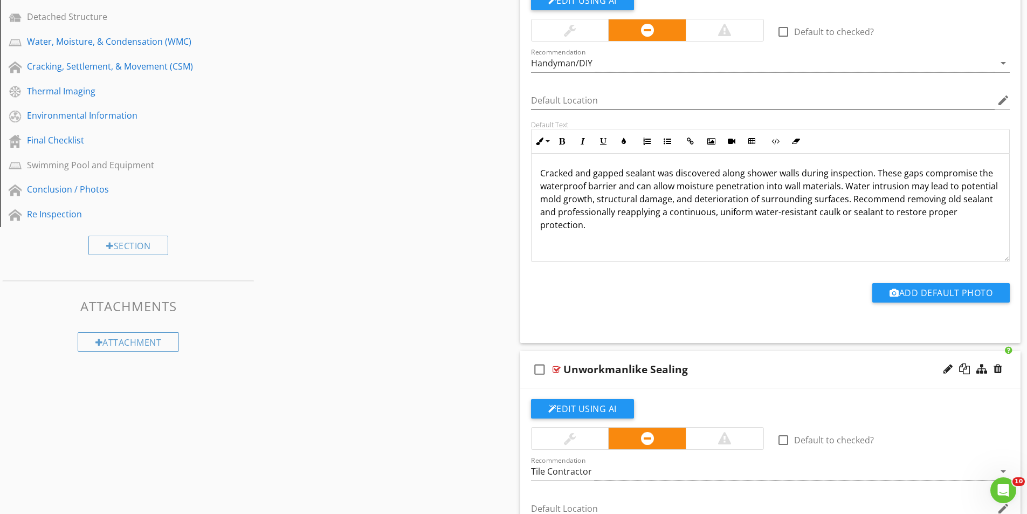
scroll to position [168, 0]
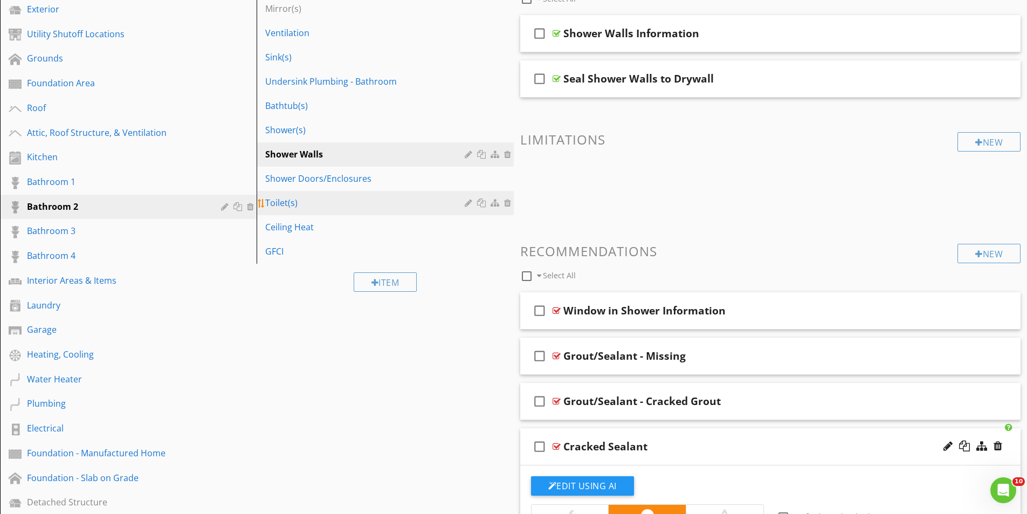
click at [301, 199] on div "Toilet(s)" at bounding box center [366, 202] width 202 height 13
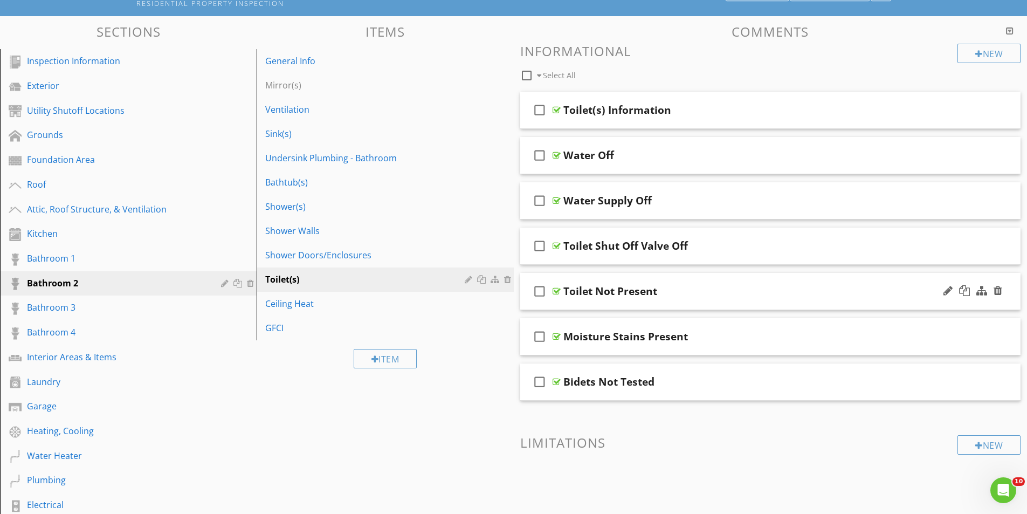
scroll to position [0, 0]
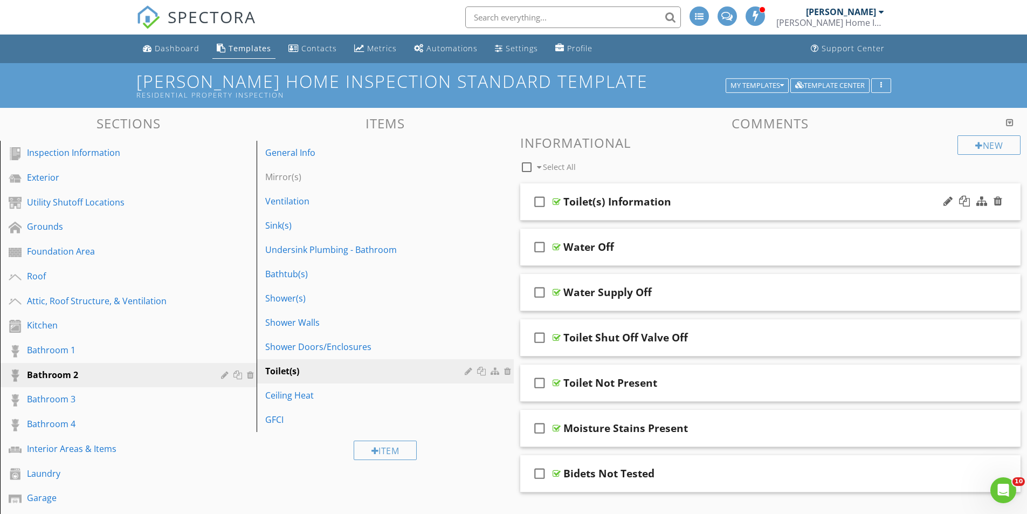
click at [671, 194] on div "check_box_outline_blank Toilet(s) Information" at bounding box center [770, 201] width 501 height 37
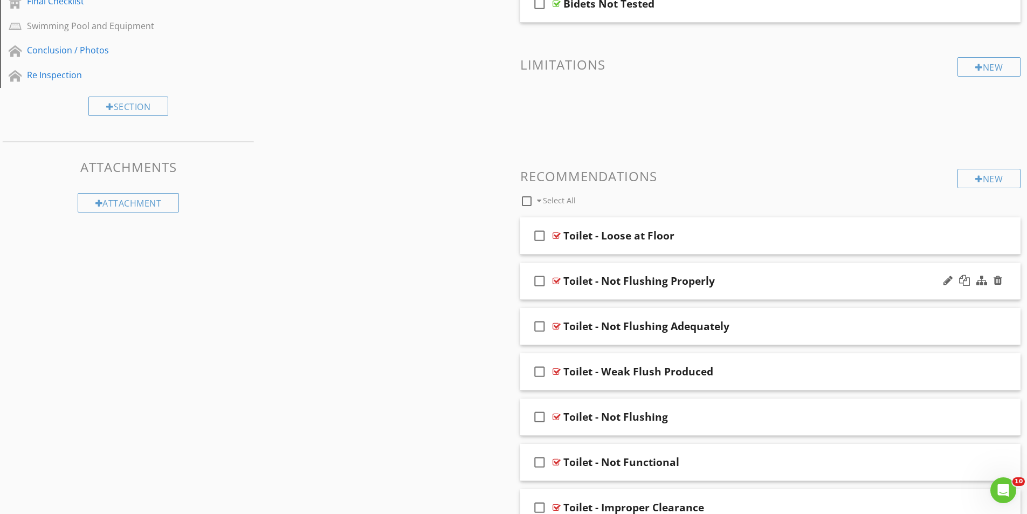
scroll to position [809, 0]
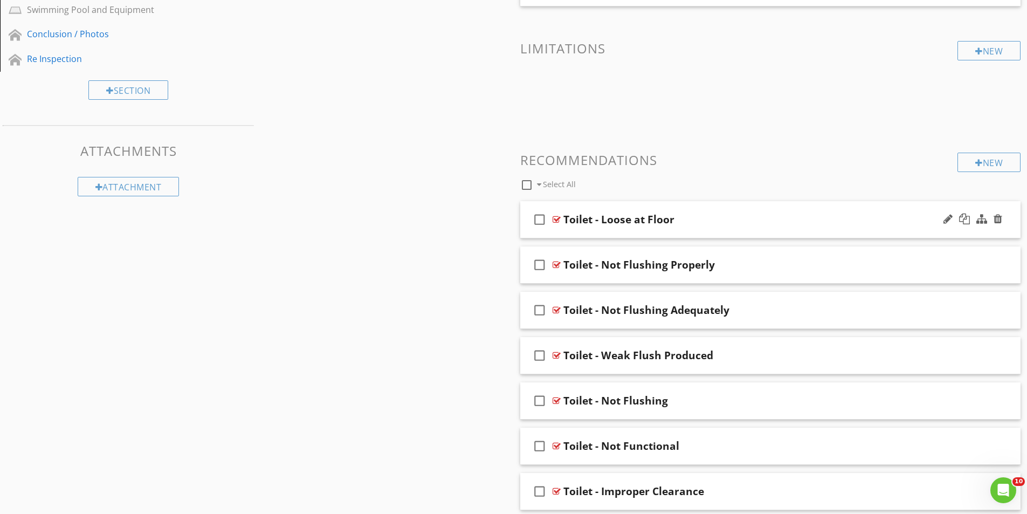
click at [638, 207] on div "check_box_outline_blank Toilet - Loose at Floor" at bounding box center [770, 219] width 501 height 37
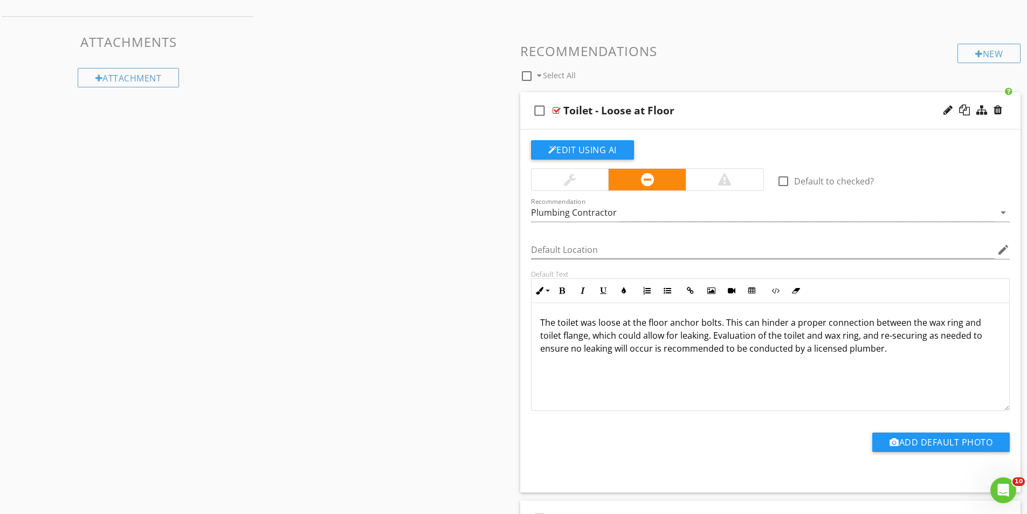
scroll to position [917, 0]
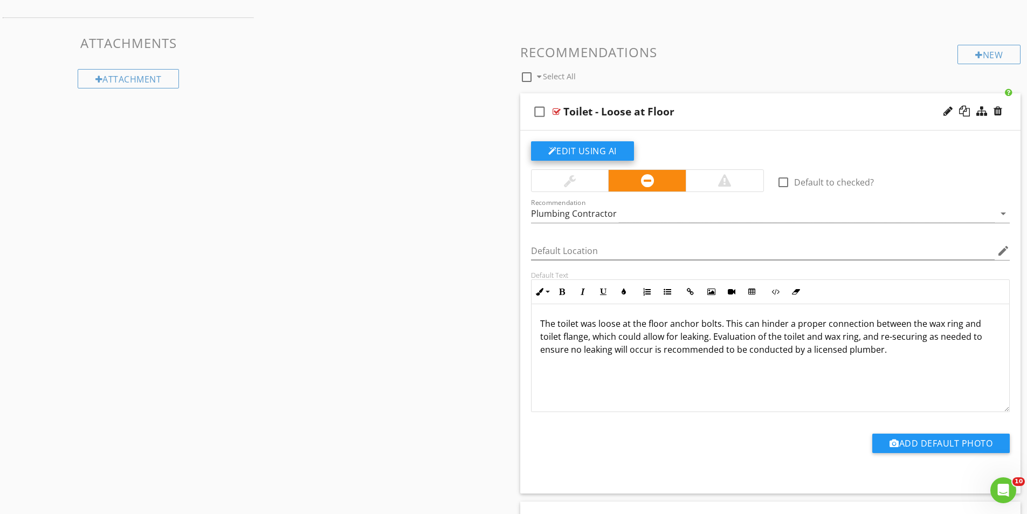
click at [576, 150] on button "Edit Using AI" at bounding box center [582, 150] width 103 height 19
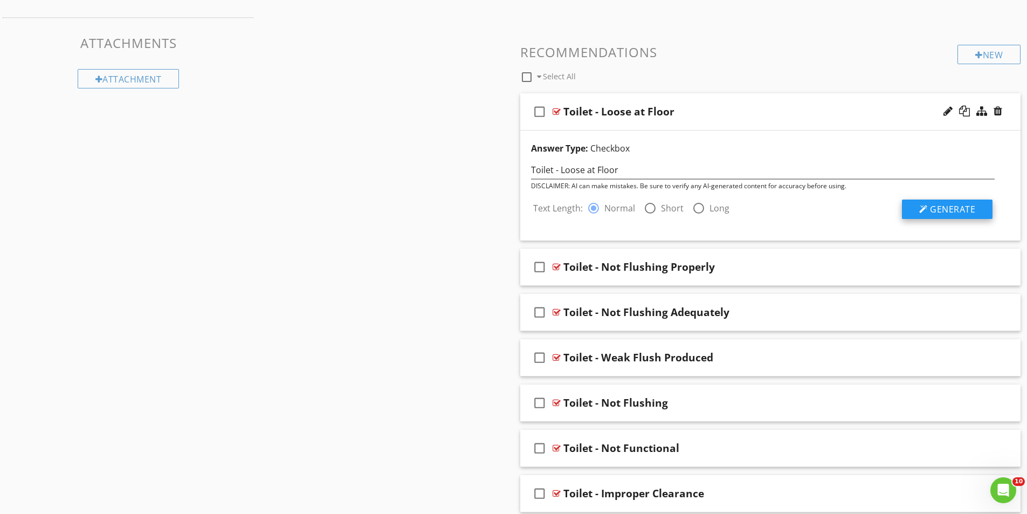
click at [962, 215] on button "Generate" at bounding box center [947, 209] width 91 height 19
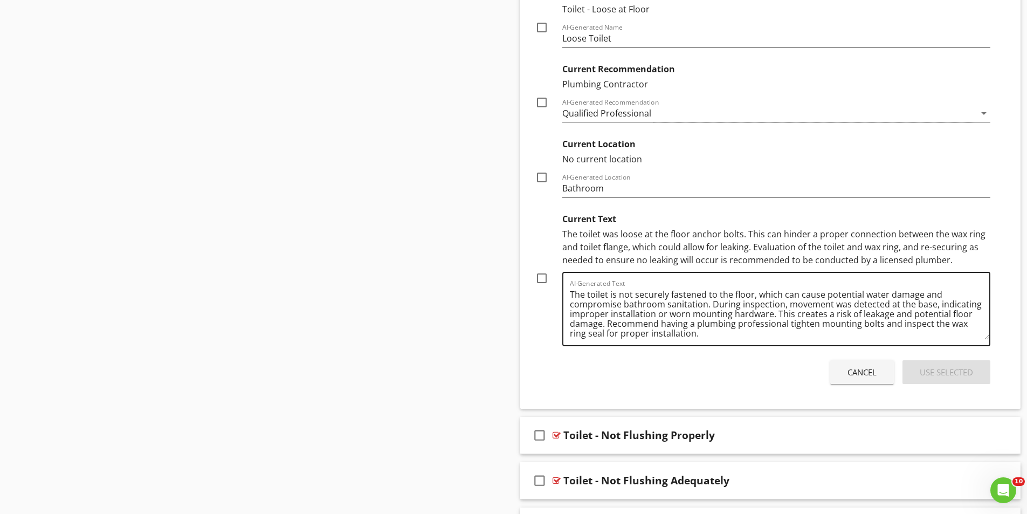
scroll to position [1186, 0]
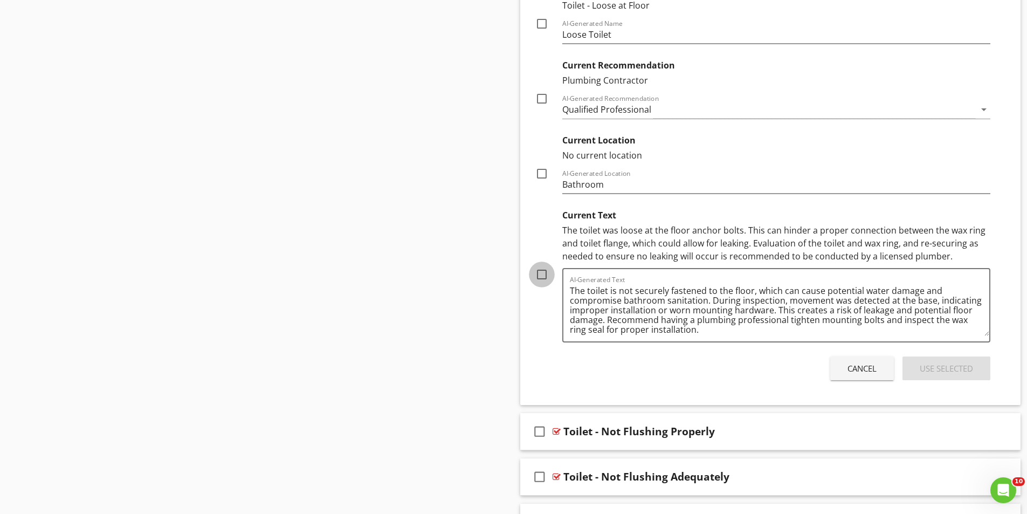
click at [540, 270] on div at bounding box center [542, 274] width 18 height 18
checkbox input "true"
click at [539, 171] on div at bounding box center [542, 173] width 18 height 18
checkbox input "true"
click at [542, 94] on div at bounding box center [542, 99] width 18 height 18
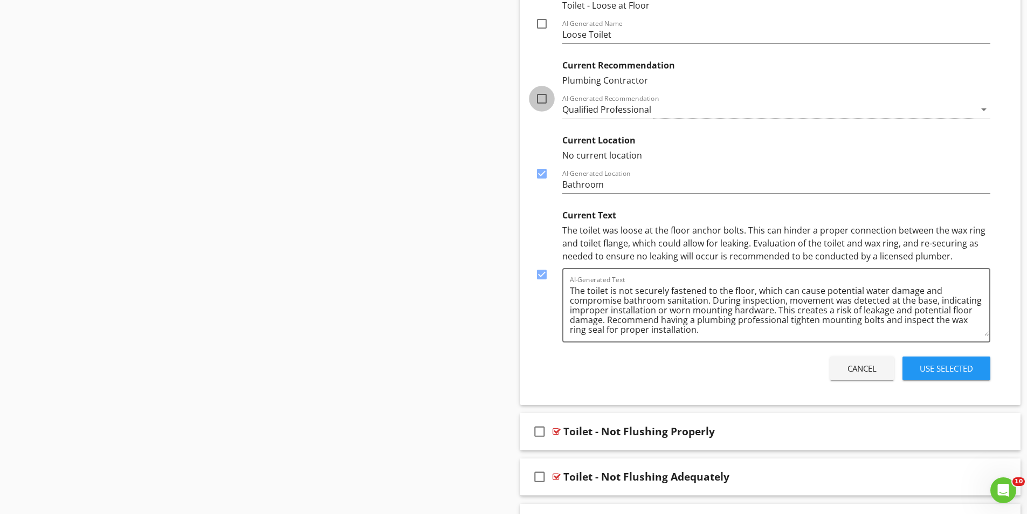
checkbox input "true"
click at [541, 23] on div at bounding box center [542, 24] width 18 height 18
checkbox input "true"
click at [955, 368] on div "Use Selected" at bounding box center [946, 368] width 53 height 12
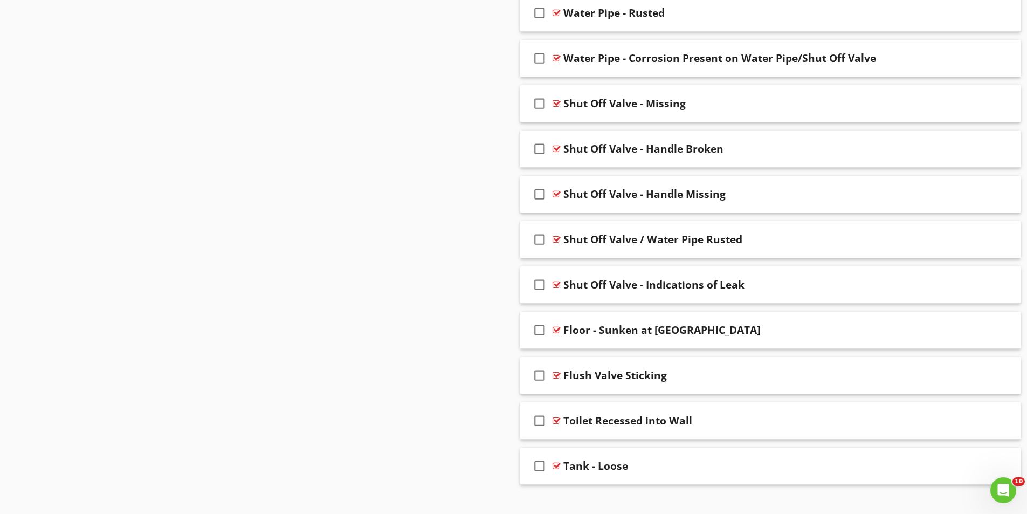
scroll to position [2798, 0]
